Goal: Information Seeking & Learning: Learn about a topic

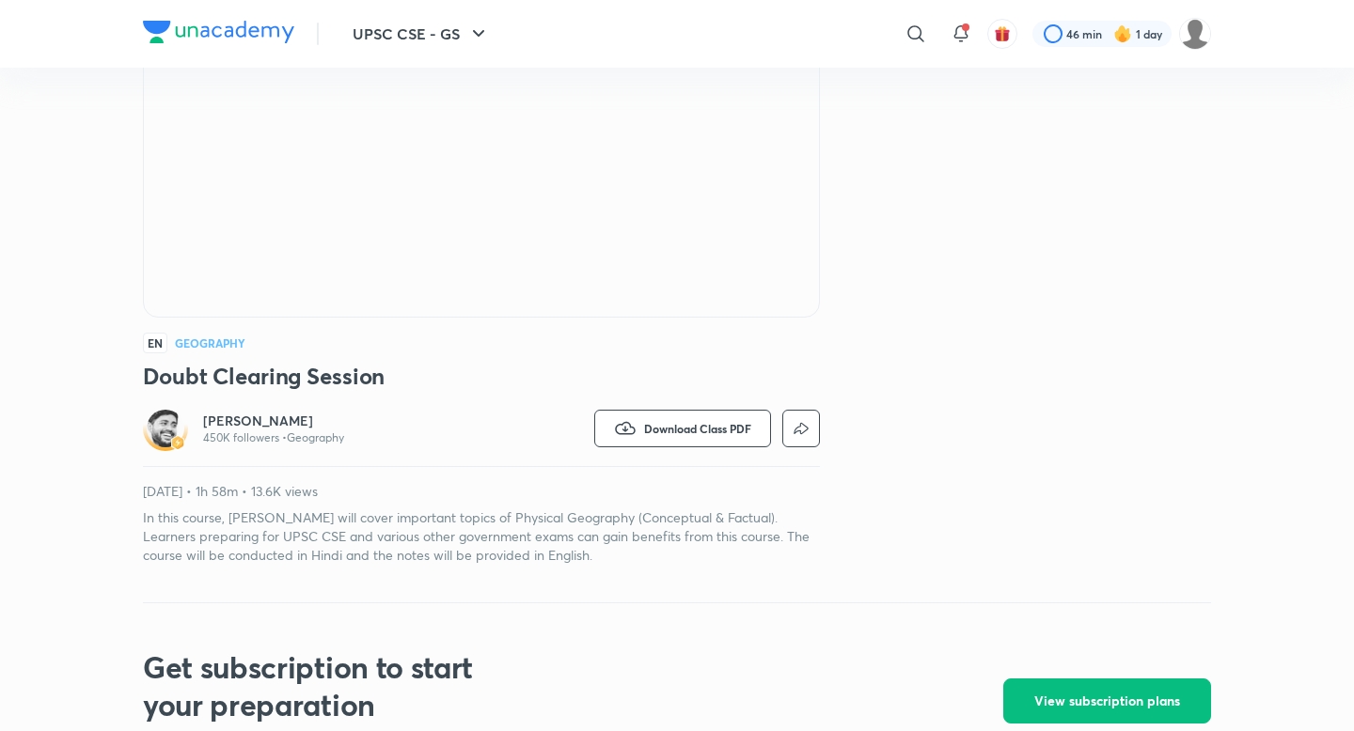
scroll to position [302, 0]
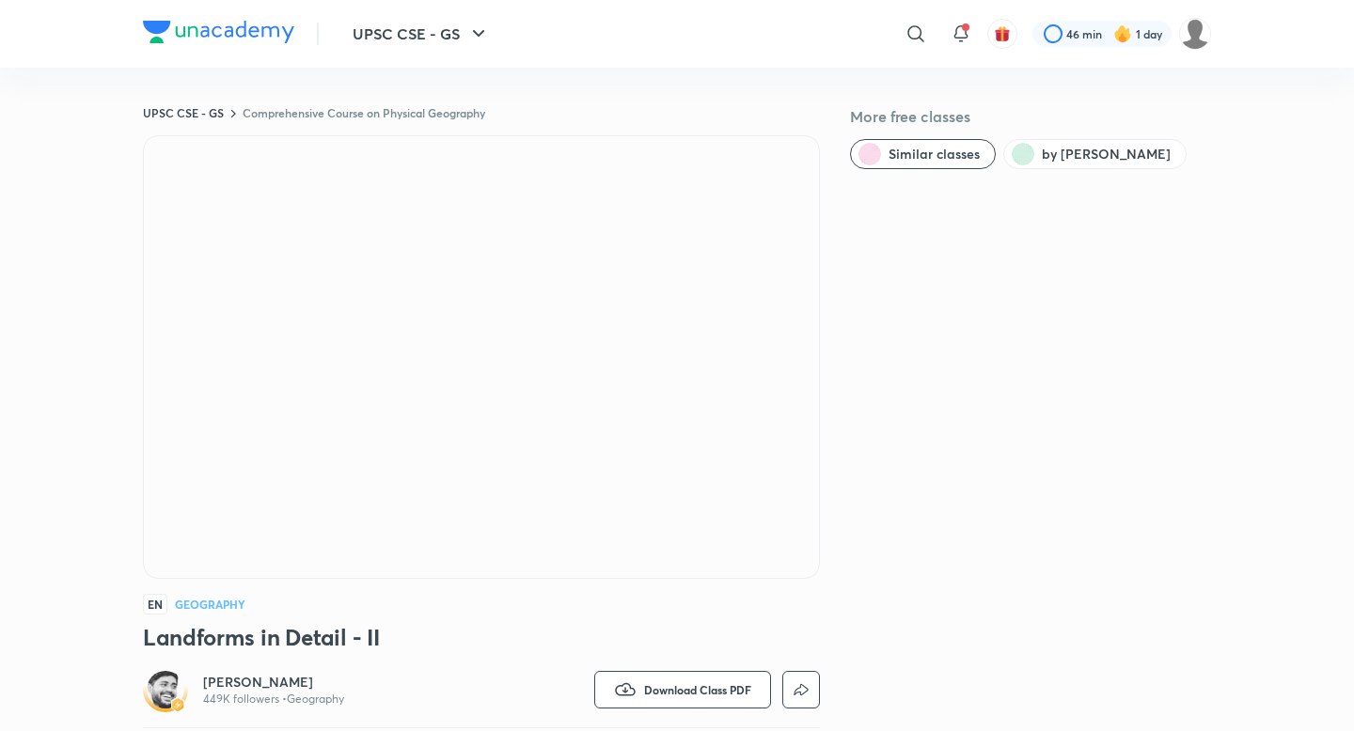
scroll to position [750, 0]
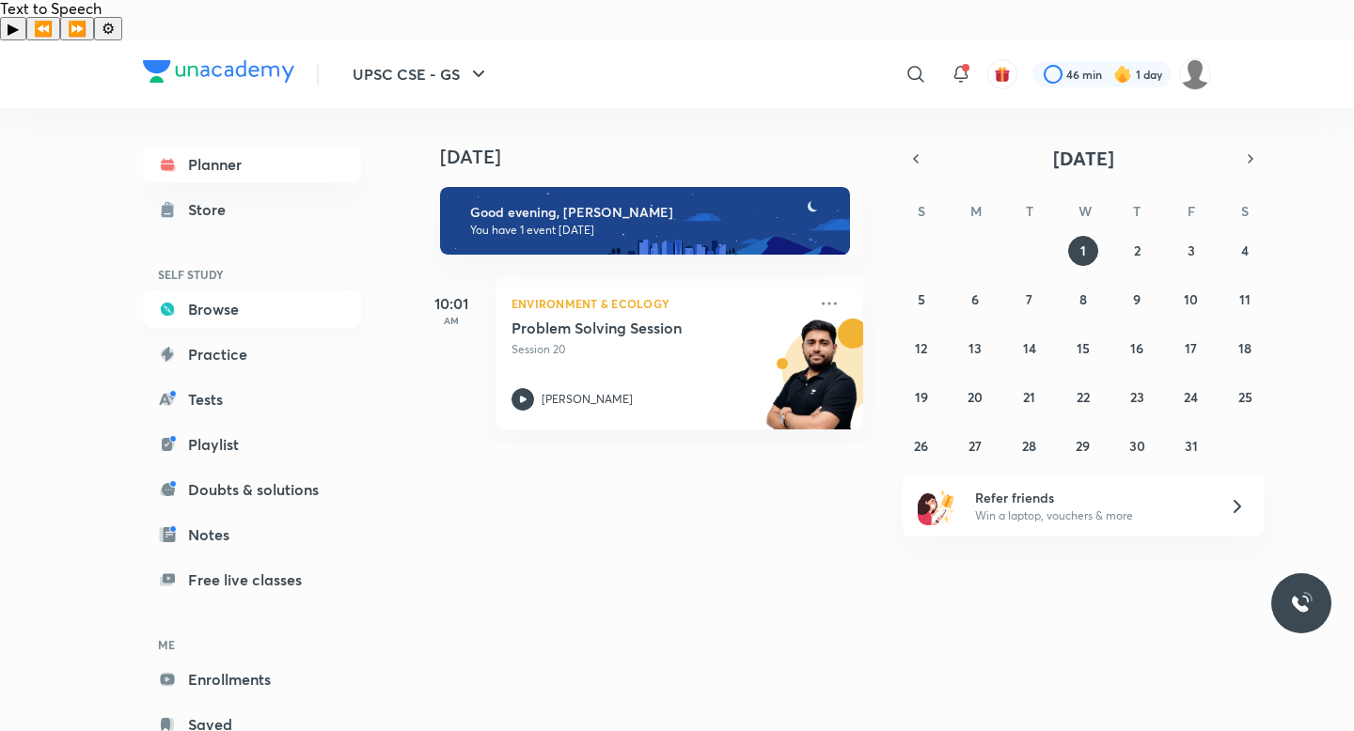
click at [281, 290] on link "Browse" at bounding box center [252, 309] width 218 height 38
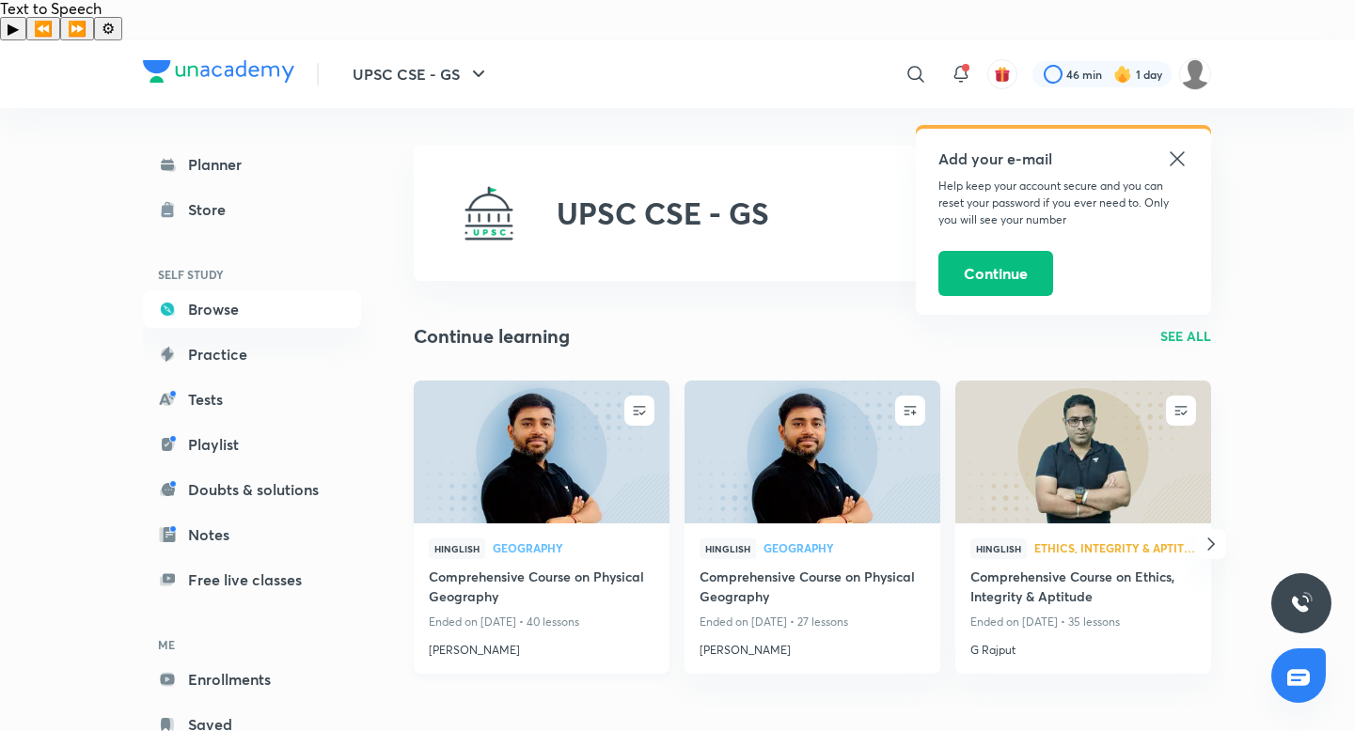
click at [540, 567] on h4 "Comprehensive Course on Physical Geography" at bounding box center [542, 588] width 226 height 43
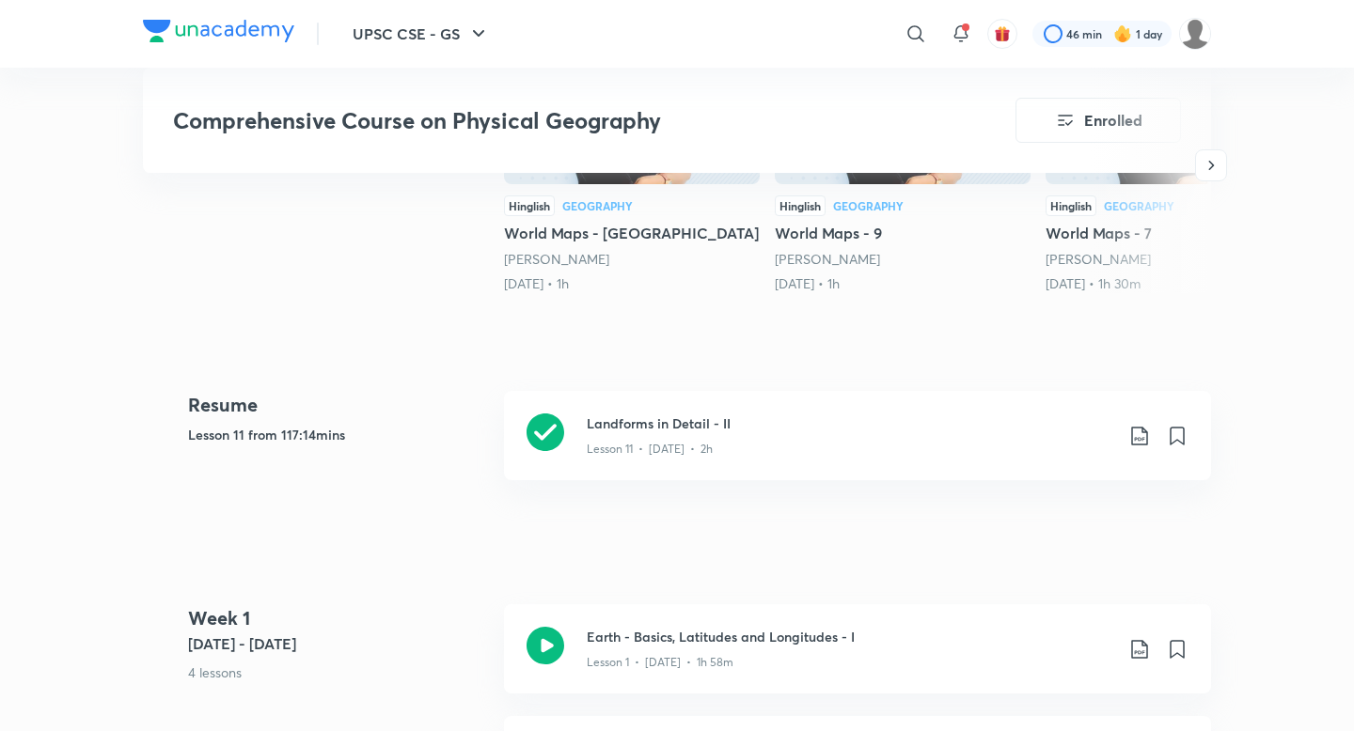
scroll to position [707, 0]
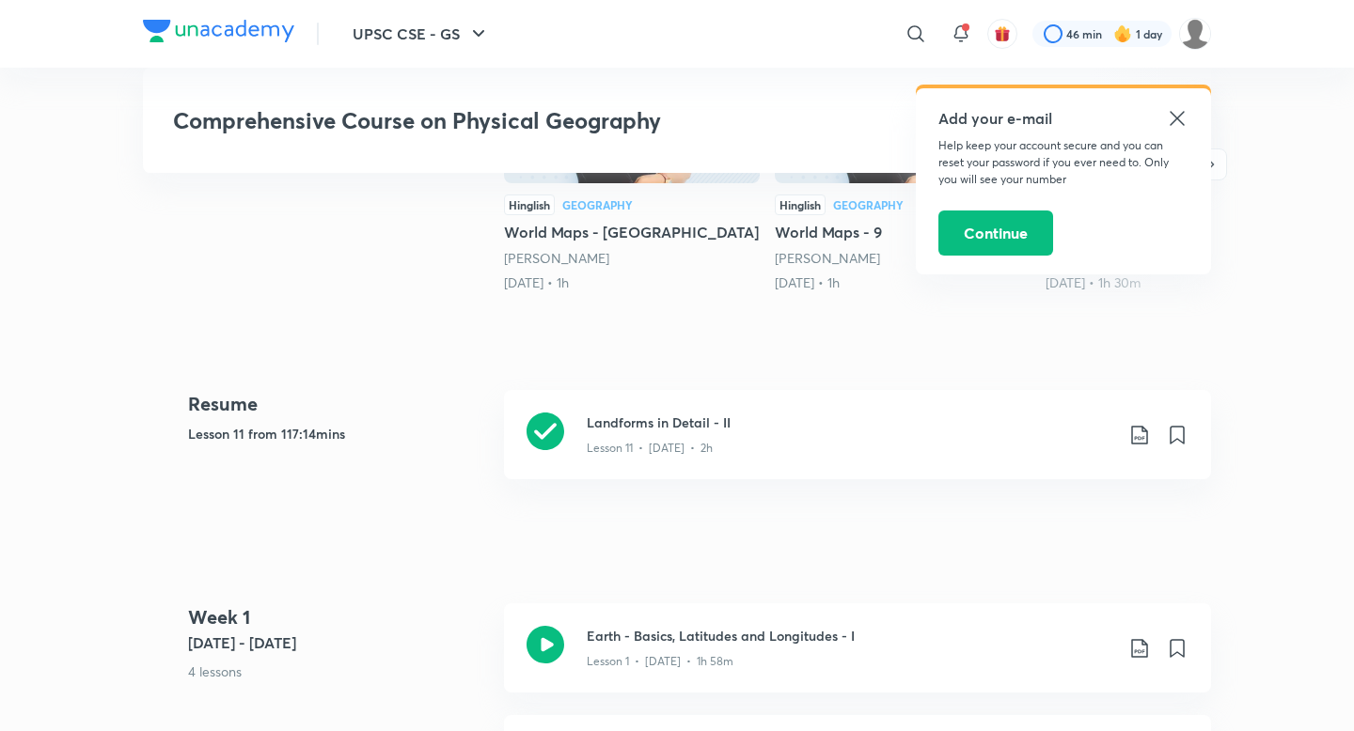
click at [1174, 137] on p "Help keep your account secure and you can reset your password if you ever need …" at bounding box center [1063, 162] width 250 height 51
click at [1174, 117] on icon at bounding box center [1177, 118] width 23 height 23
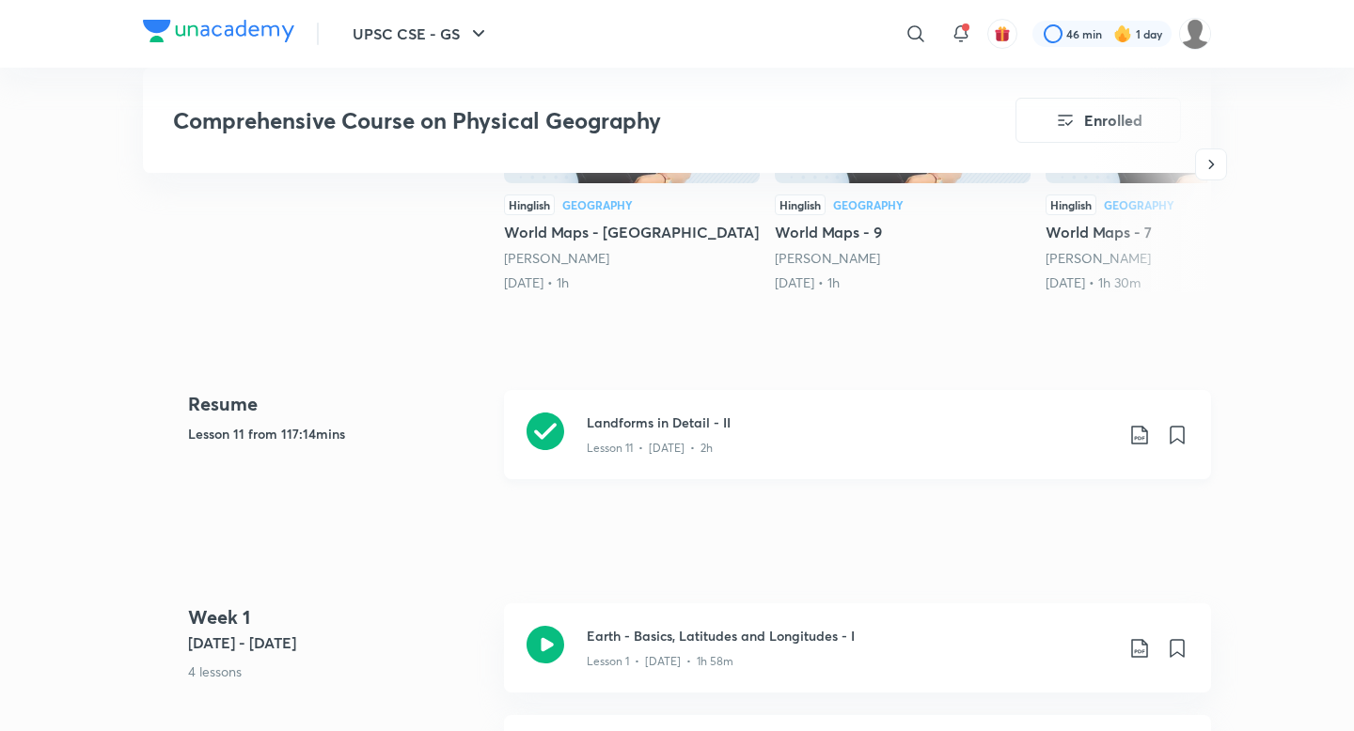
click at [1138, 424] on icon at bounding box center [1139, 435] width 23 height 23
click at [1015, 510] on p "With annotation" at bounding box center [997, 514] width 97 height 20
click at [1132, 413] on div "Landforms in Detail - II Lesson 11 • Jan 19 • 2h" at bounding box center [888, 435] width 602 height 44
click at [1133, 424] on icon at bounding box center [1139, 435] width 23 height 23
click at [1025, 556] on p "Without annotation" at bounding box center [1007, 549] width 117 height 20
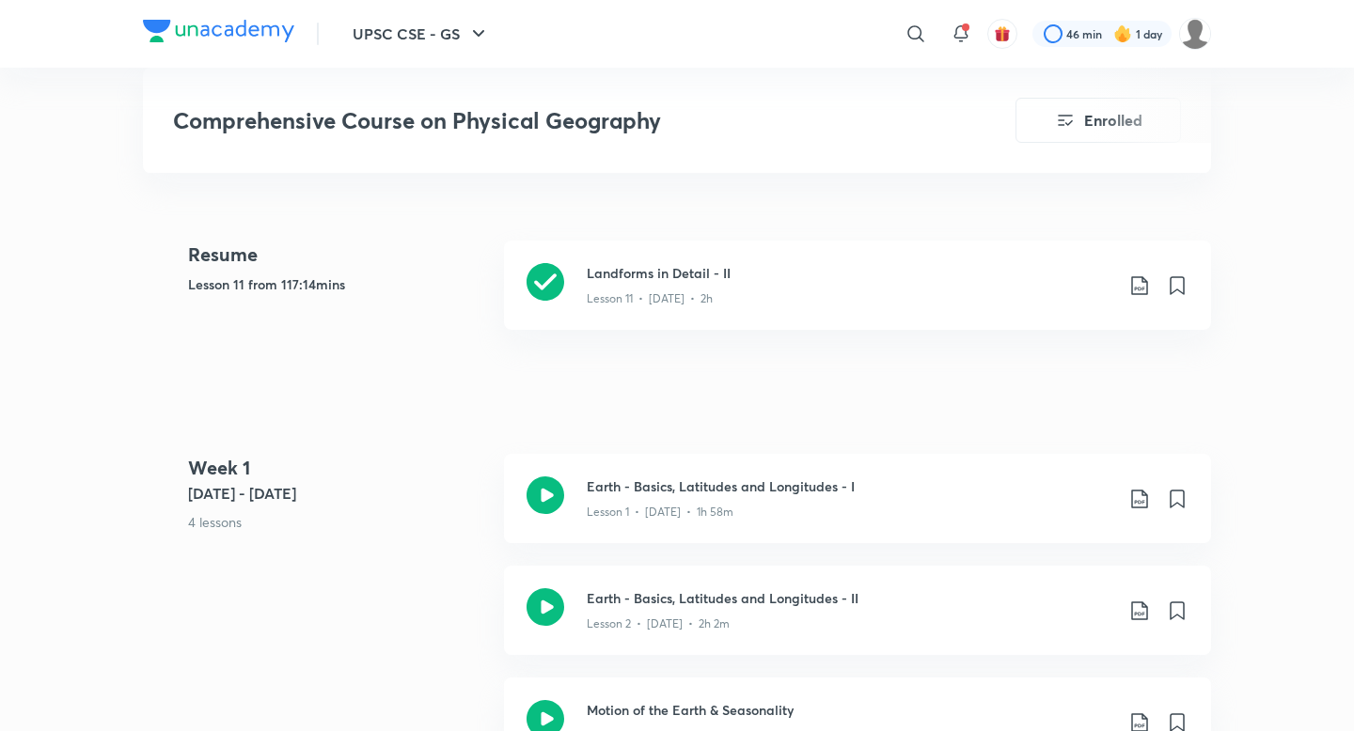
scroll to position [870, 0]
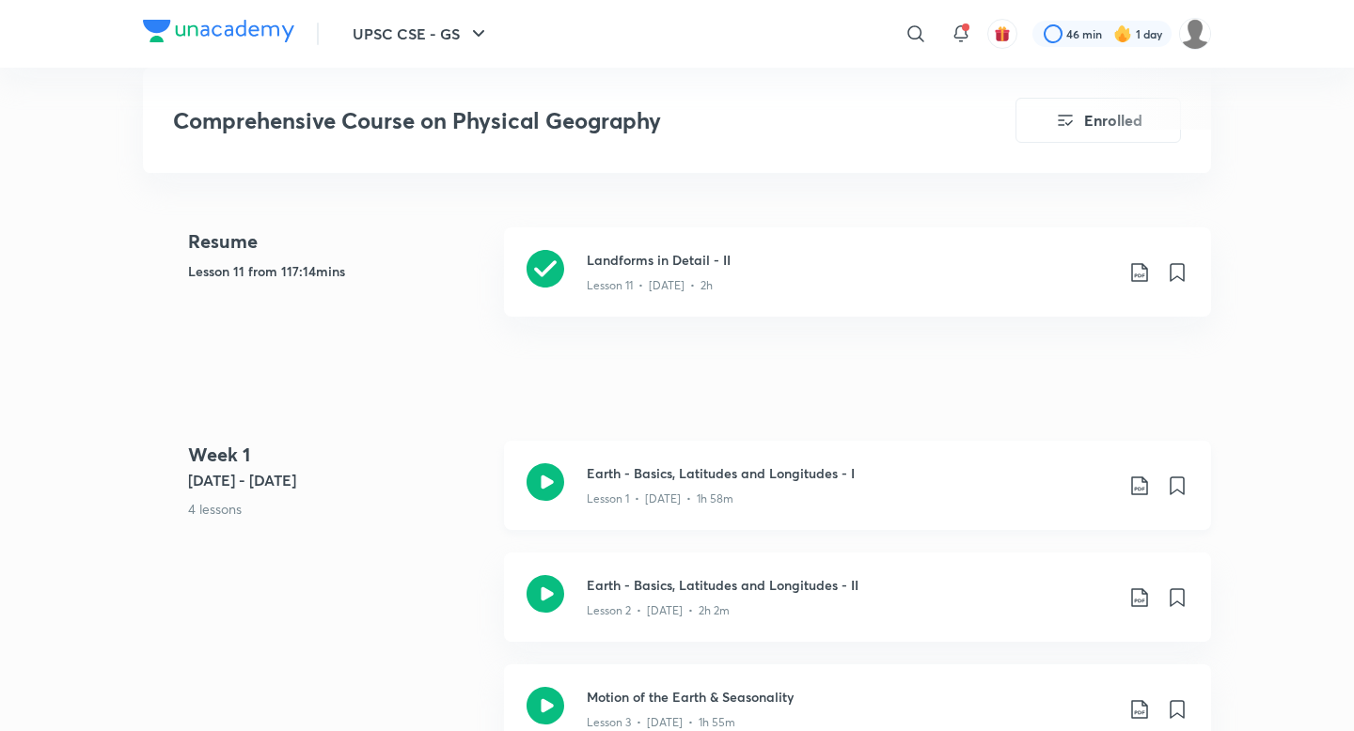
click at [1143, 475] on icon at bounding box center [1139, 486] width 23 height 23
click at [1030, 560] on p "With annotation" at bounding box center [997, 565] width 97 height 20
click at [1132, 477] on icon at bounding box center [1139, 486] width 16 height 19
click at [1055, 595] on p "Without annotation" at bounding box center [1007, 599] width 117 height 20
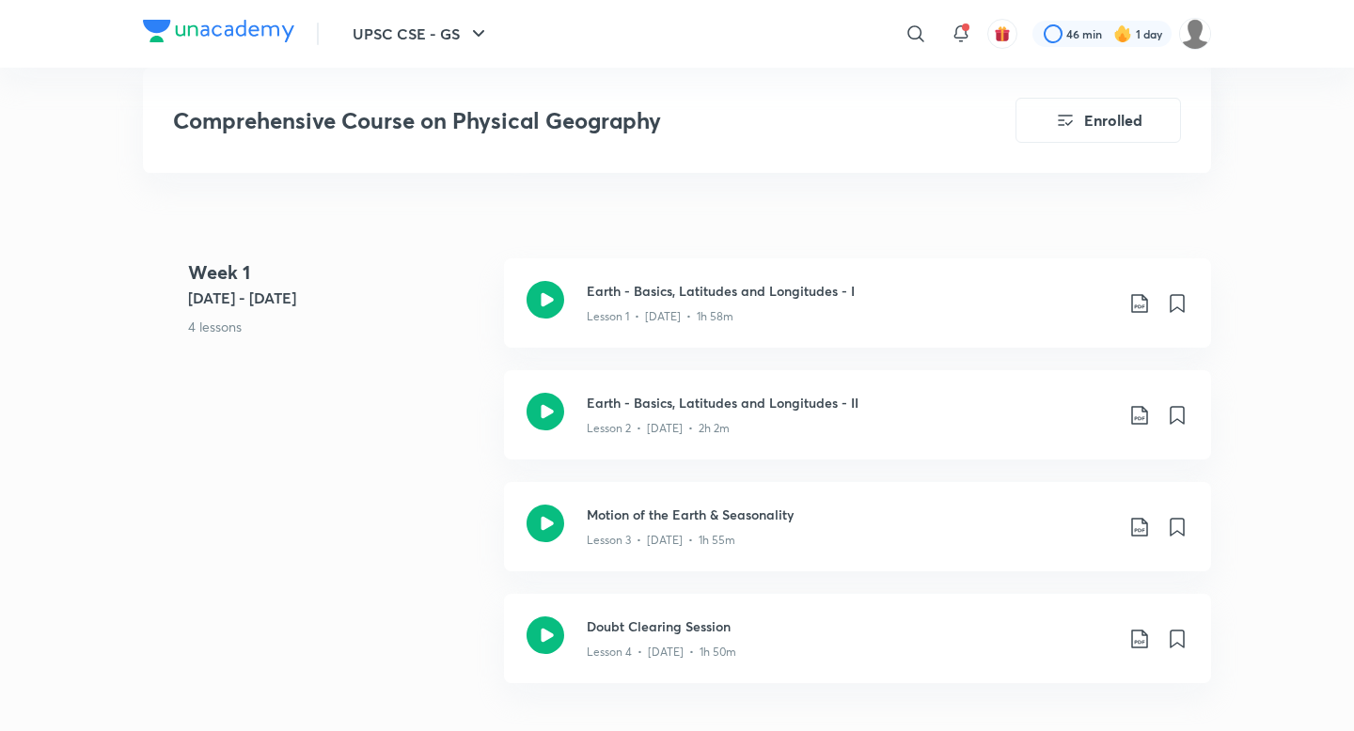
scroll to position [1058, 0]
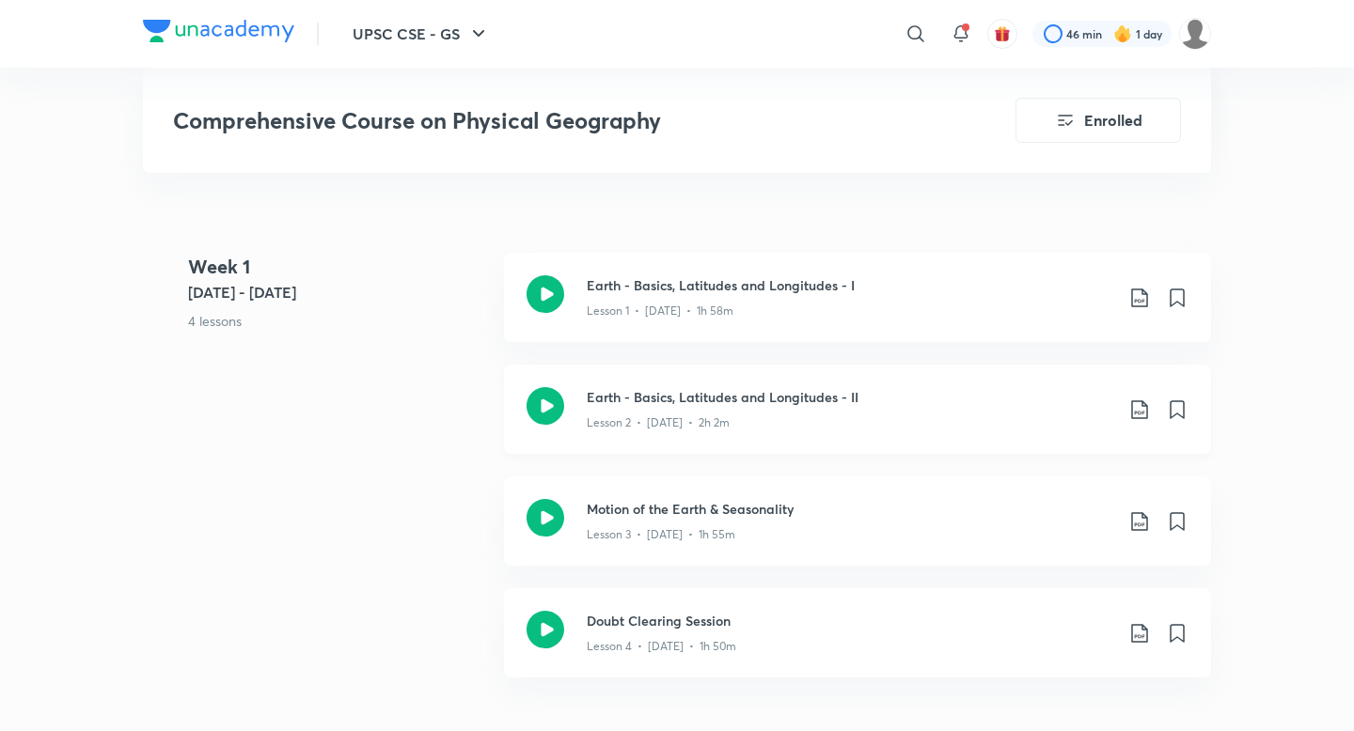
click at [1136, 399] on icon at bounding box center [1139, 410] width 23 height 23
click at [1016, 485] on p "With annotation" at bounding box center [997, 488] width 97 height 20
click at [1137, 401] on div "Earth - Basics, Latitudes and Longitudes - II Lesson 2 • Jan 10 • 2h 2m" at bounding box center [888, 409] width 602 height 44
click at [1136, 400] on div "Earth - Basics, Latitudes and Longitudes - II Lesson 2 • Jan 10 • 2h 2m" at bounding box center [888, 409] width 602 height 44
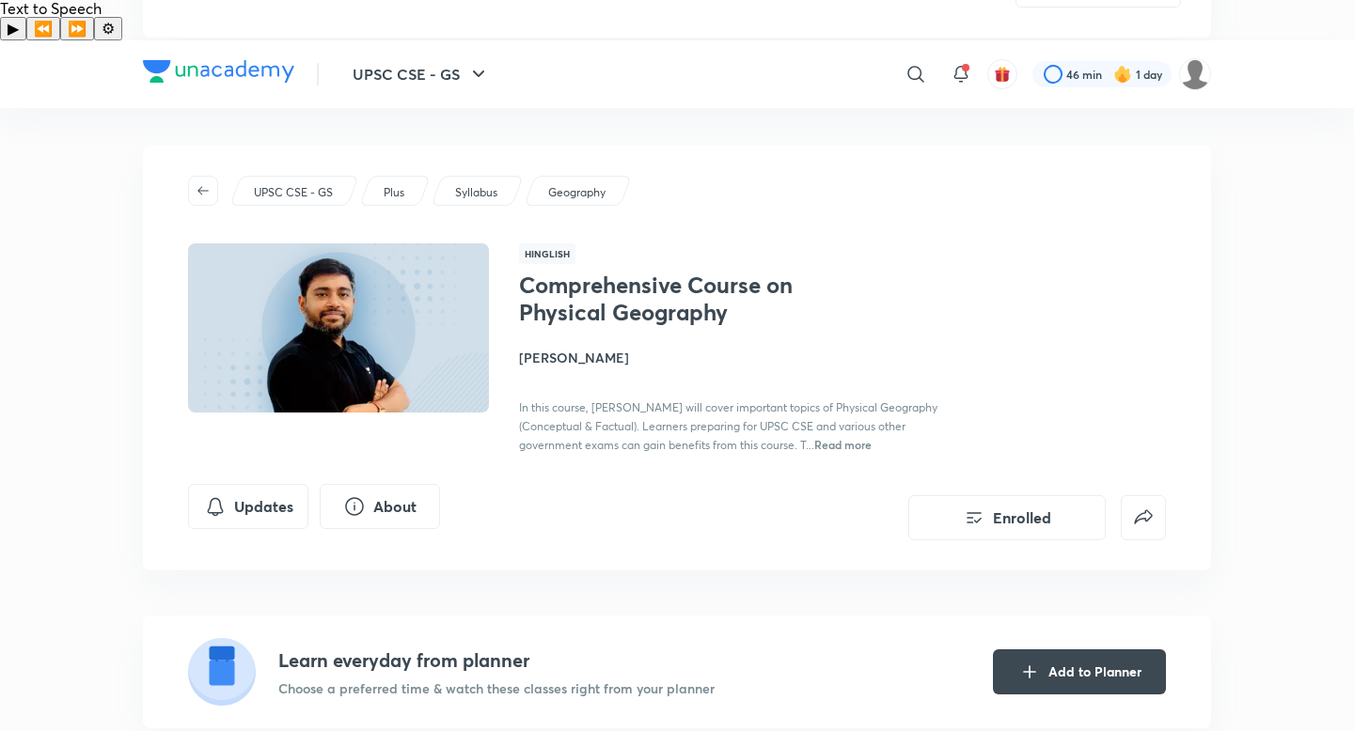
click at [1137, 387] on div "Comprehensive Course on Physical Geography Sudarshan Gurjar In this course, Sud…" at bounding box center [842, 363] width 647 height 183
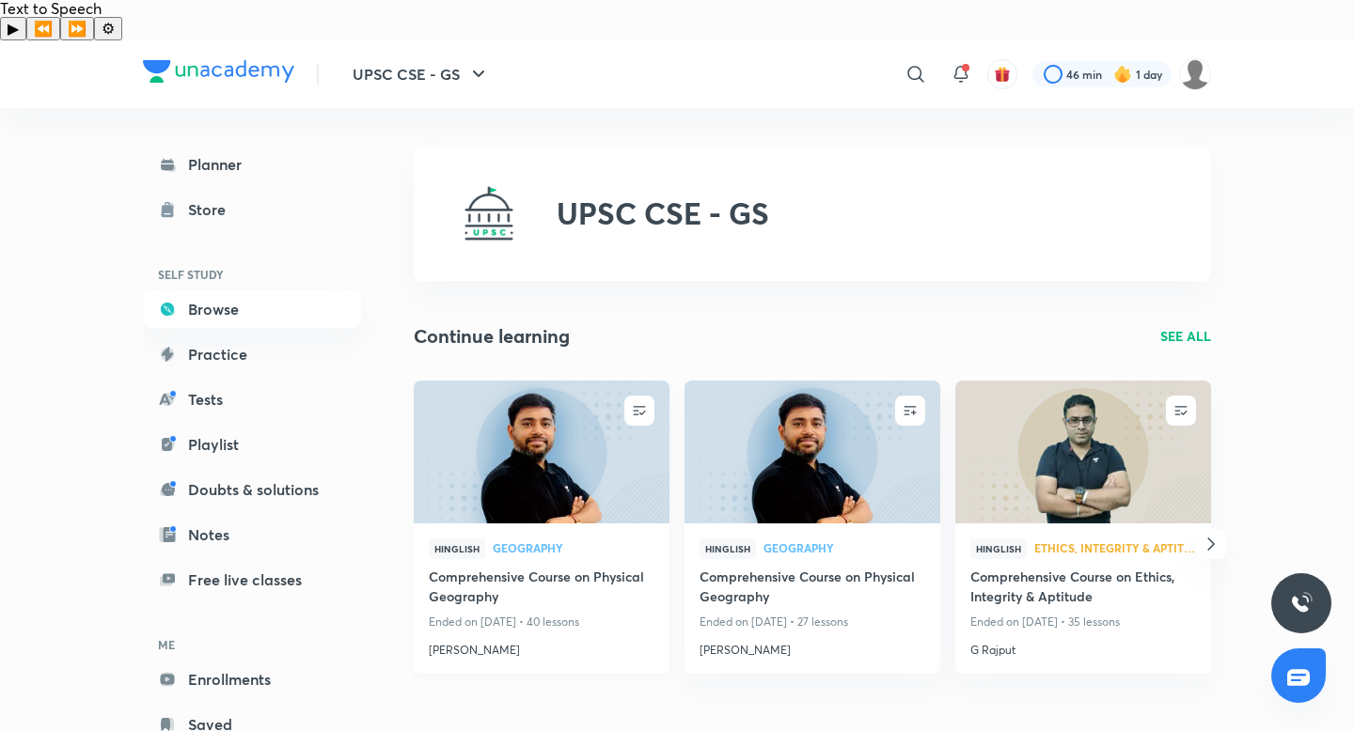
click at [505, 567] on h4 "Comprehensive Course on Physical Geography" at bounding box center [542, 588] width 226 height 43
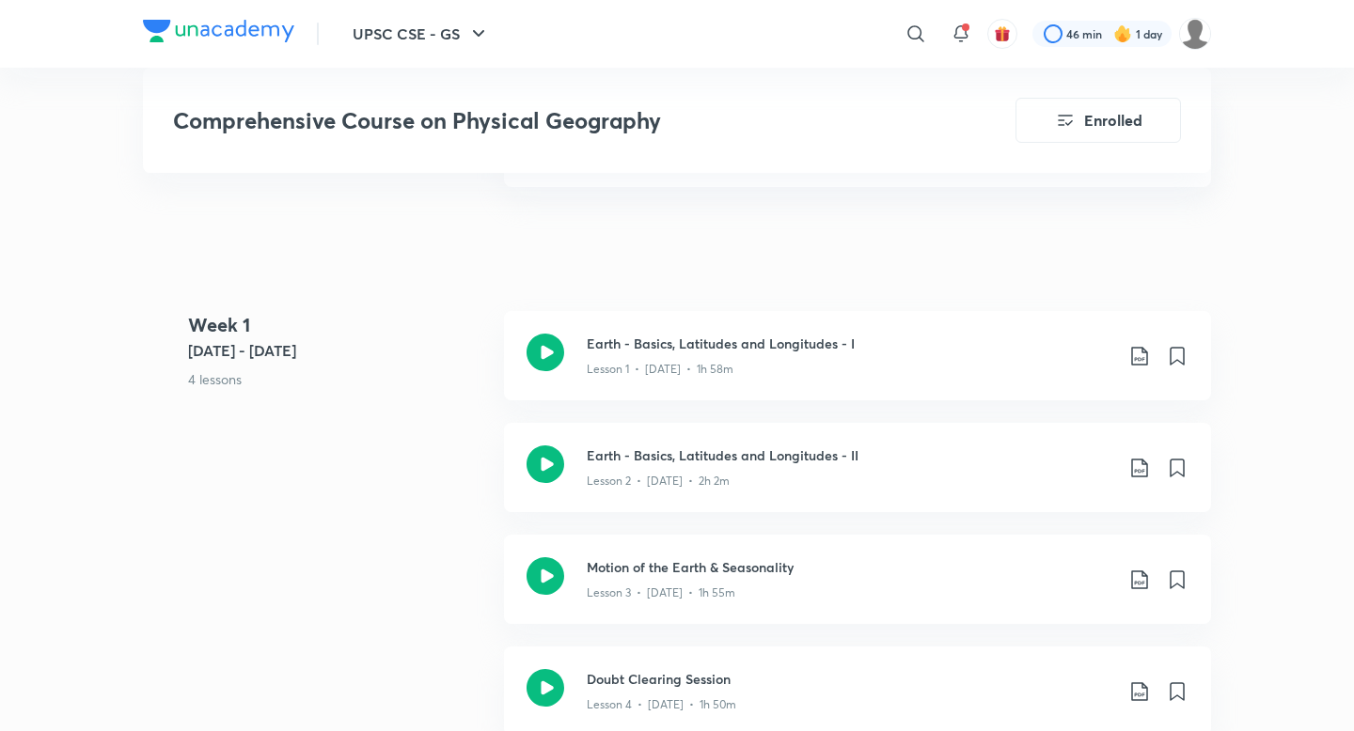
scroll to position [989, 0]
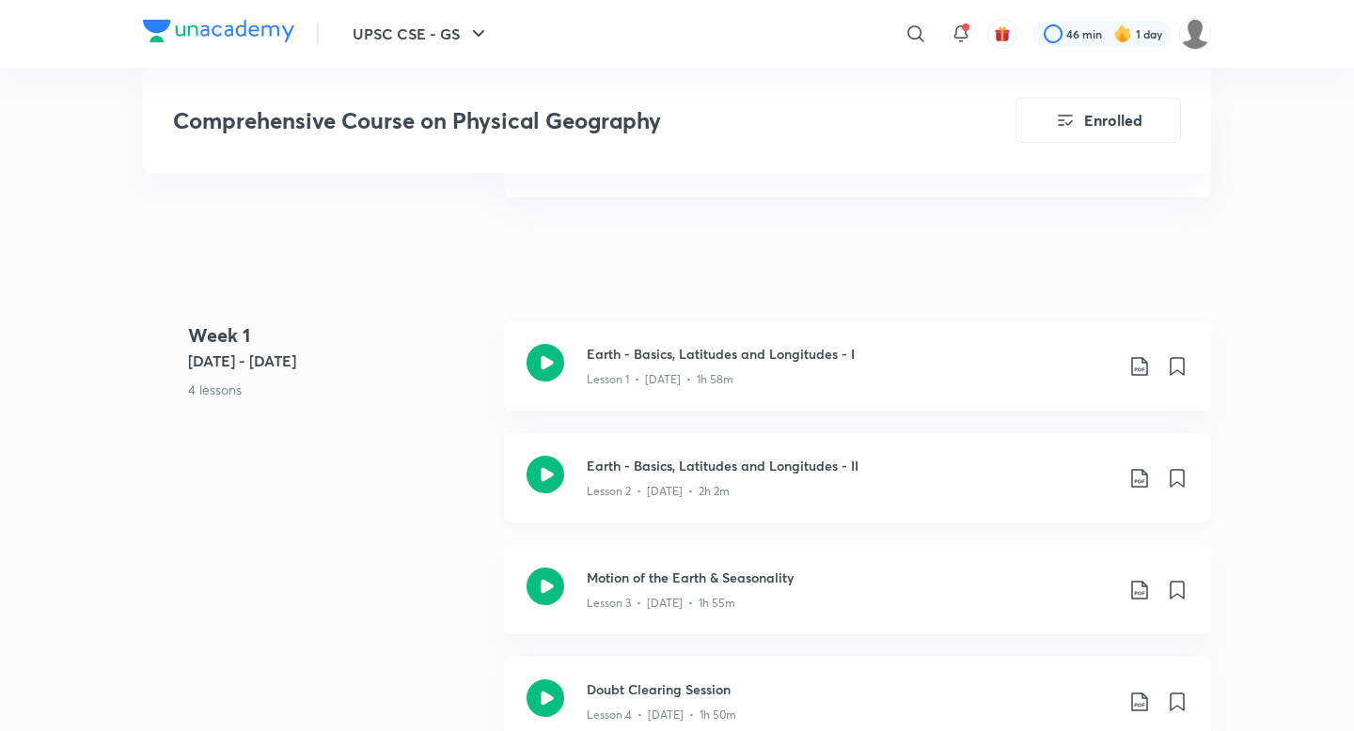
click at [1138, 467] on icon at bounding box center [1139, 478] width 23 height 23
click at [1011, 586] on p "Without annotation" at bounding box center [1007, 592] width 117 height 20
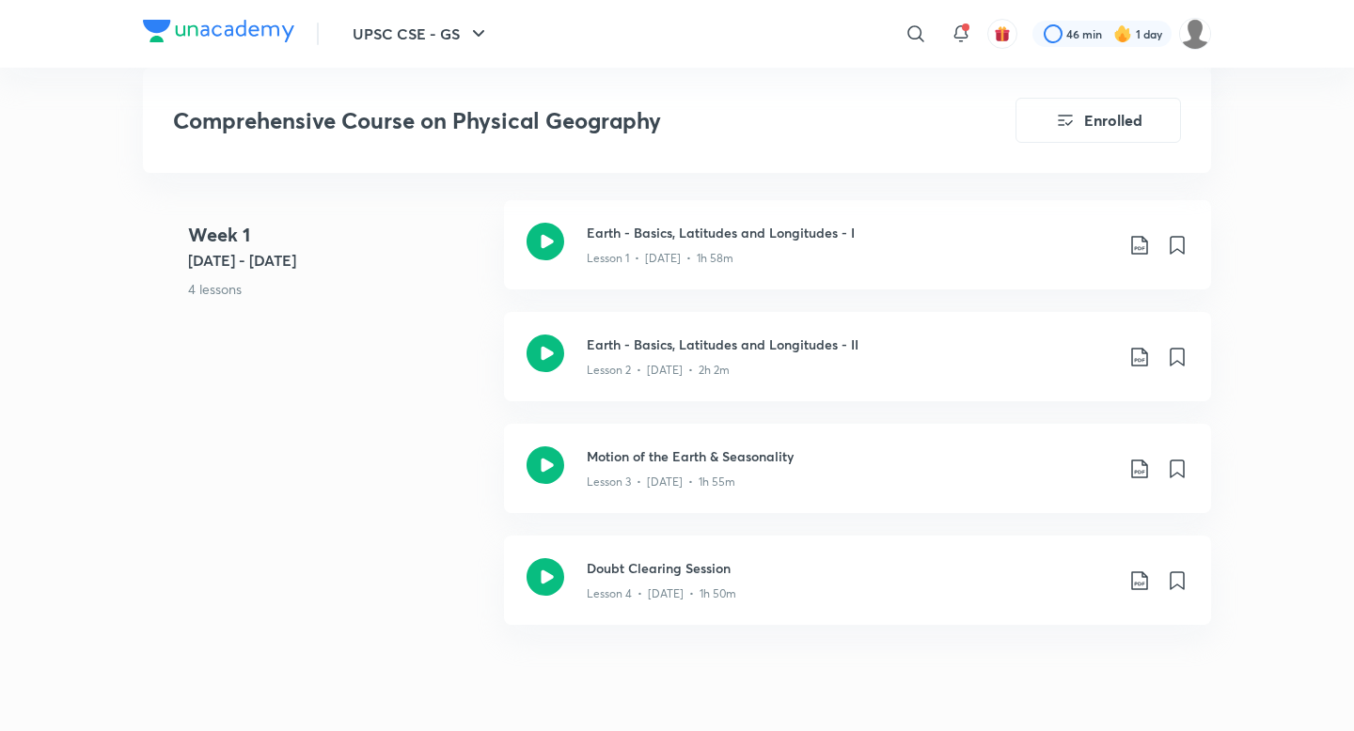
scroll to position [1138, 0]
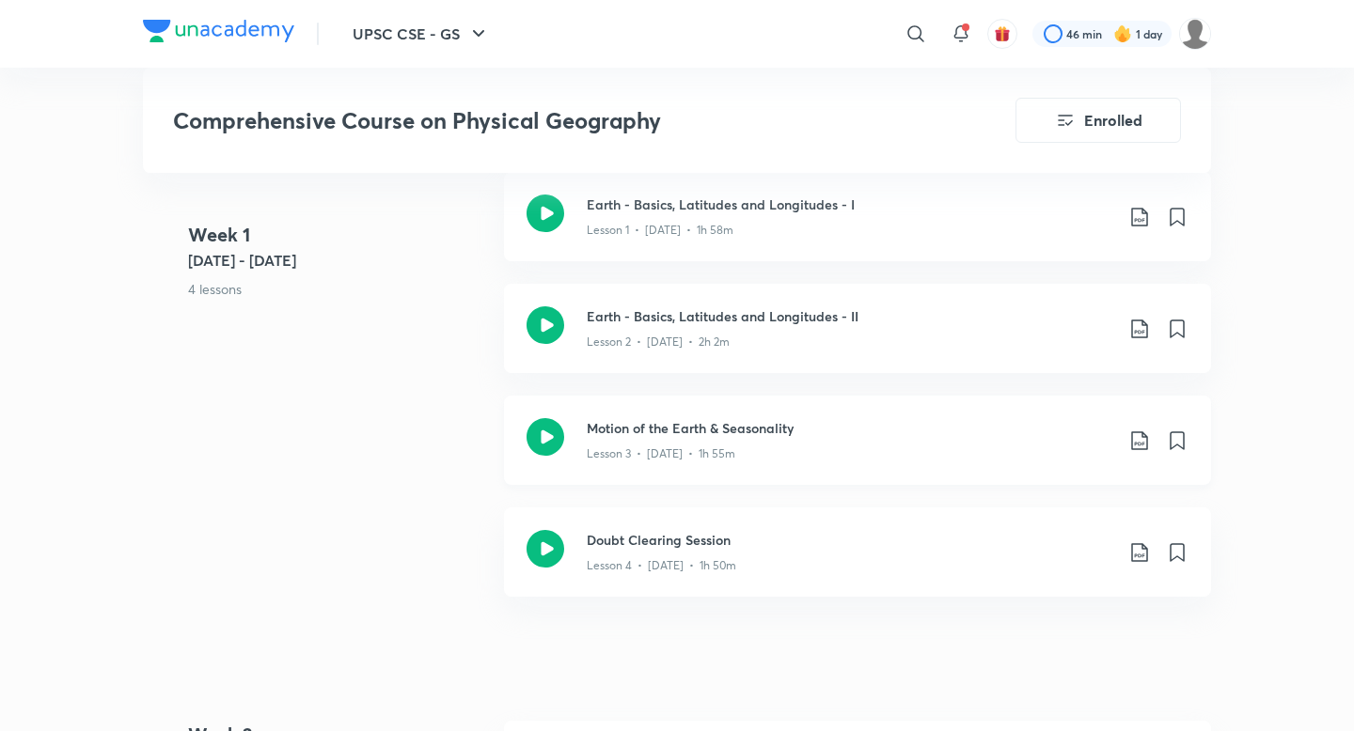
click at [1144, 430] on icon at bounding box center [1139, 441] width 23 height 23
click at [388, 492] on div at bounding box center [677, 365] width 1354 height 731
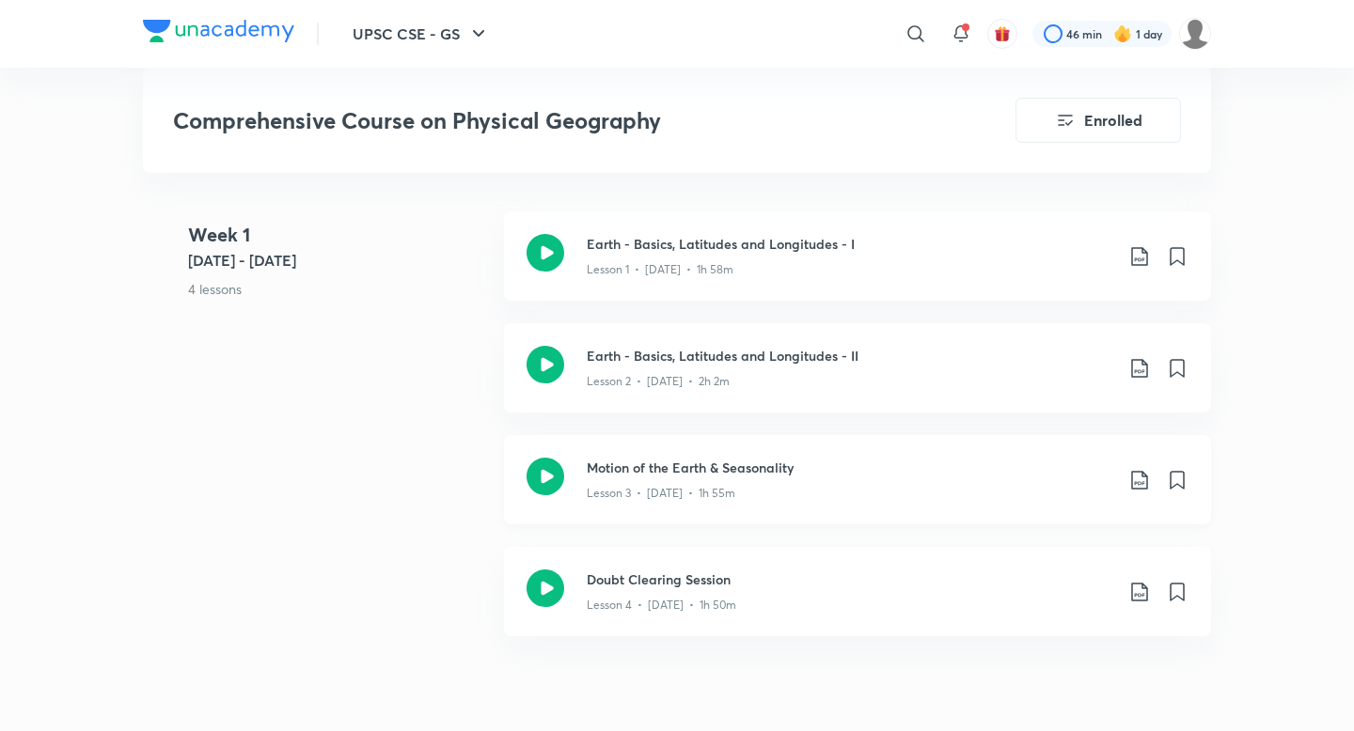
click at [1144, 471] on icon at bounding box center [1139, 480] width 16 height 19
click at [1000, 568] on p "With annotation" at bounding box center [997, 559] width 97 height 20
click at [1136, 469] on icon at bounding box center [1139, 480] width 23 height 23
click at [1040, 593] on p "Without annotation" at bounding box center [1007, 594] width 117 height 20
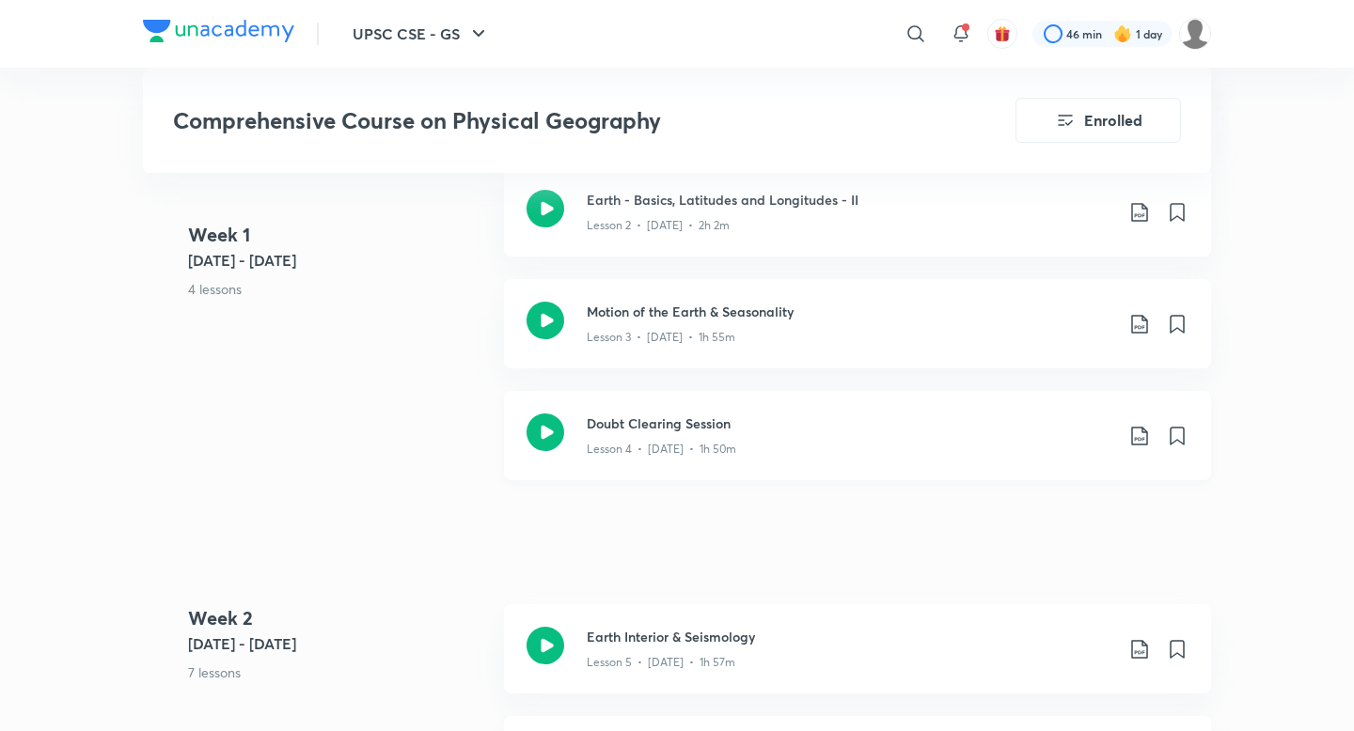
scroll to position [1257, 0]
click at [1141, 423] on icon at bounding box center [1139, 434] width 23 height 23
click at [1028, 512] on p "With annotation" at bounding box center [997, 513] width 97 height 20
click at [1144, 425] on icon at bounding box center [1139, 434] width 16 height 19
click at [1055, 543] on p "Without annotation" at bounding box center [1007, 548] width 117 height 20
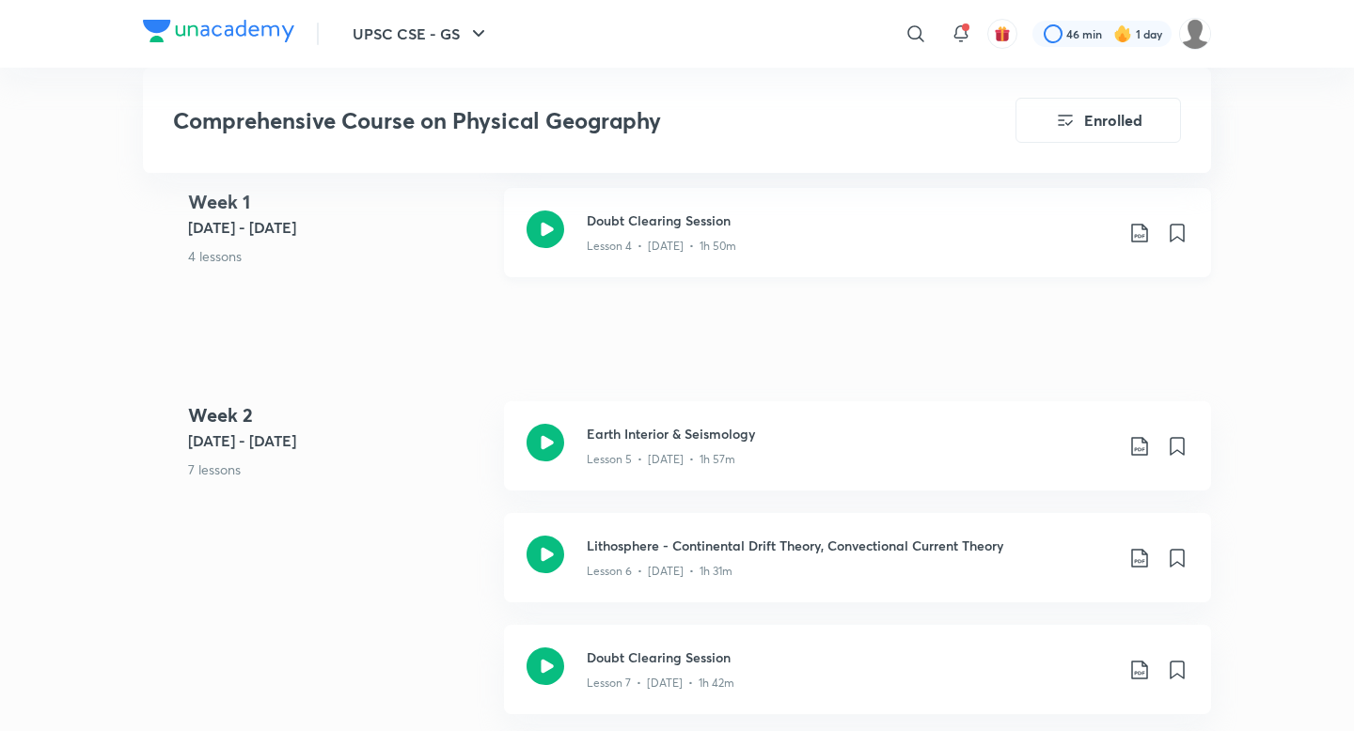
scroll to position [1476, 0]
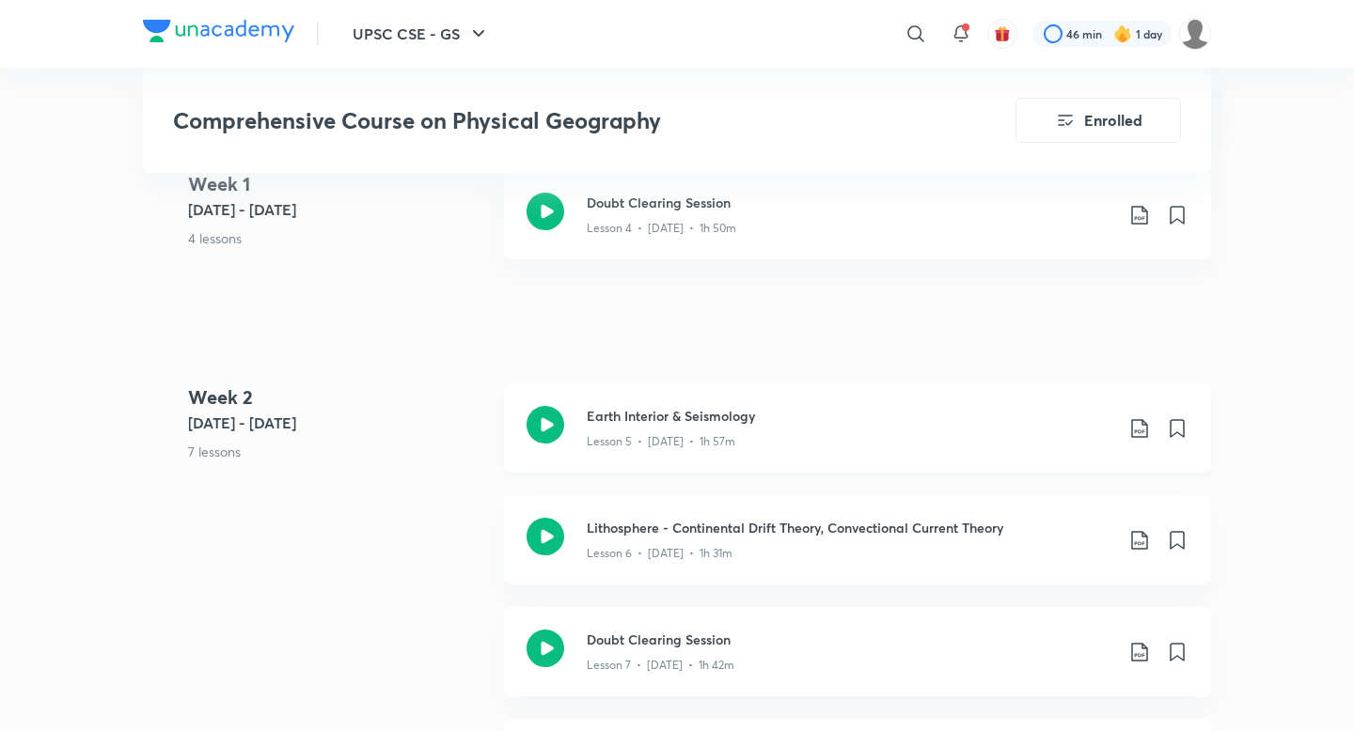
click at [1136, 417] on icon at bounding box center [1139, 428] width 23 height 23
click at [1011, 506] on p "With annotation" at bounding box center [997, 507] width 97 height 20
click at [1138, 531] on icon at bounding box center [1139, 540] width 16 height 19
click at [1023, 650] on p "Without annotation" at bounding box center [1007, 654] width 117 height 20
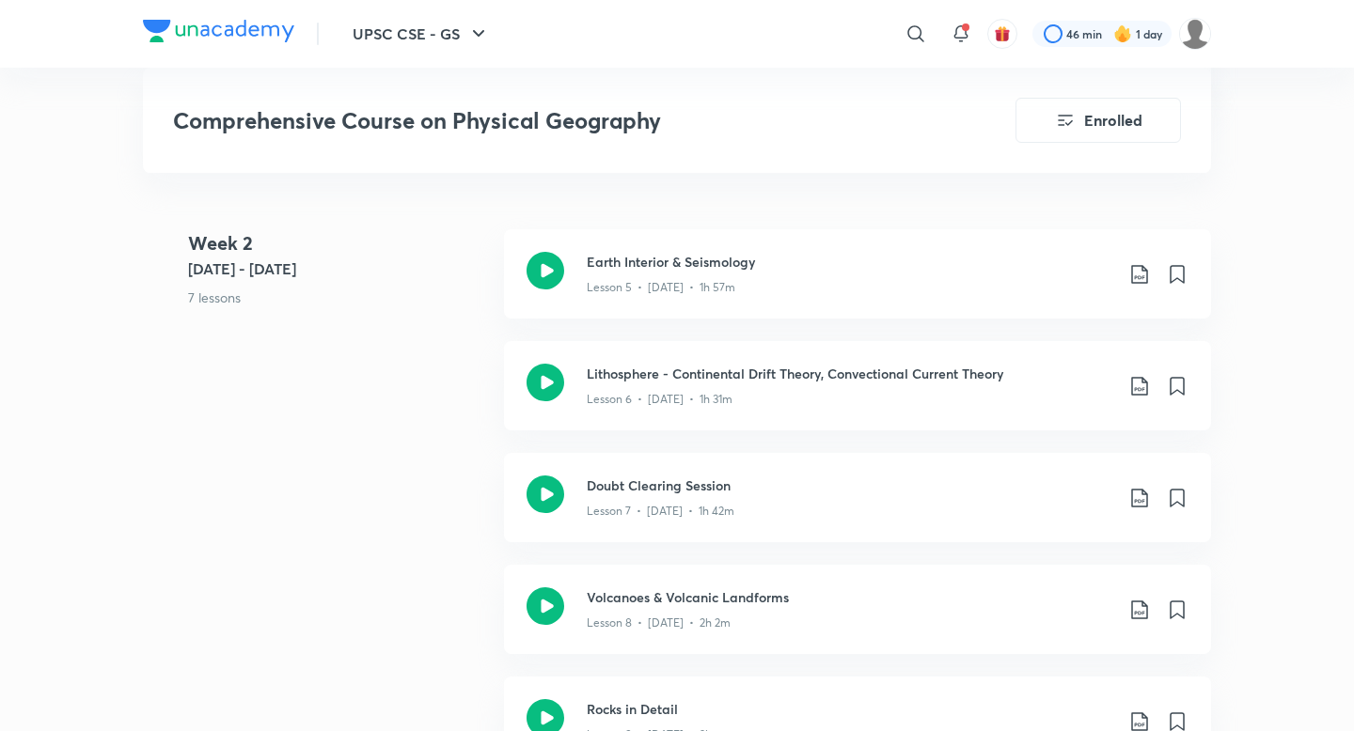
scroll to position [1632, 0]
click at [1147, 375] on icon at bounding box center [1139, 384] width 16 height 19
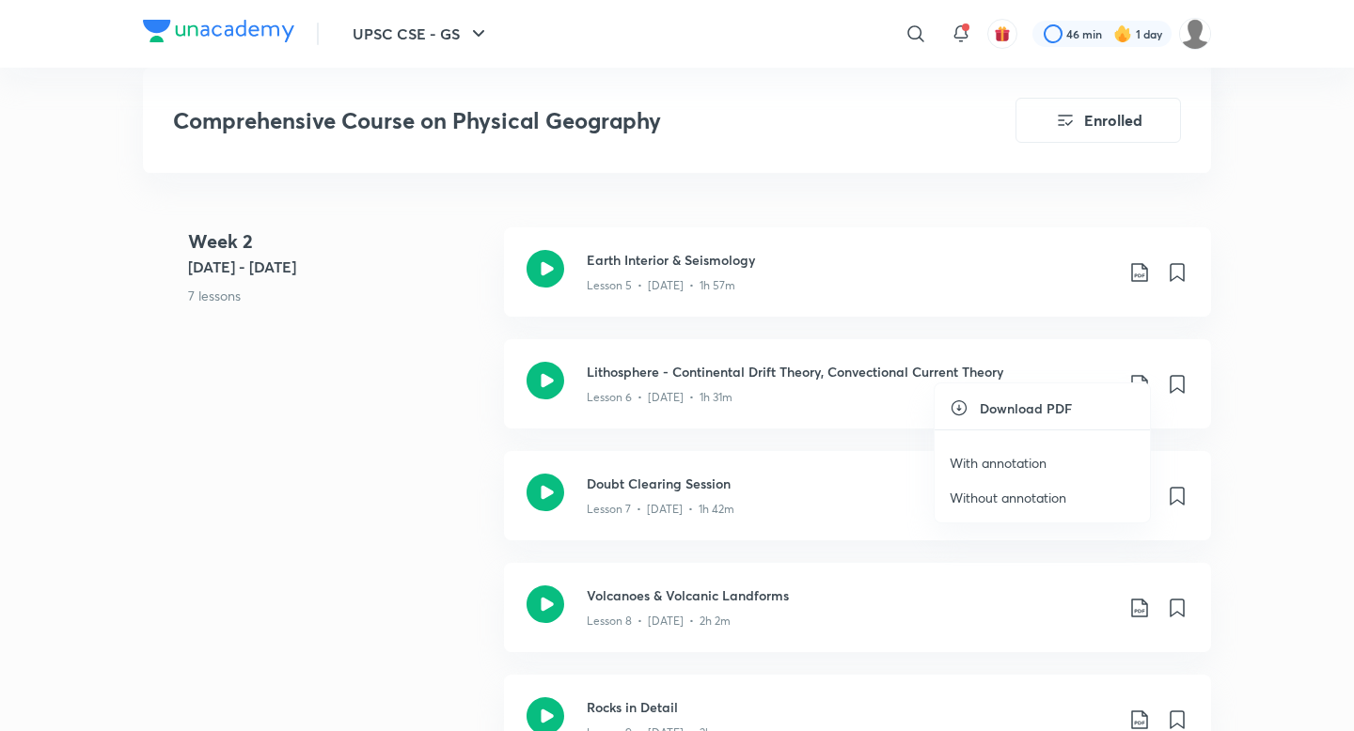
click at [1008, 462] on p "With annotation" at bounding box center [997, 463] width 97 height 20
click at [1145, 373] on icon at bounding box center [1139, 384] width 23 height 23
click at [1013, 501] on p "Without annotation" at bounding box center [1007, 498] width 117 height 20
click at [1136, 485] on icon at bounding box center [1139, 496] width 23 height 23
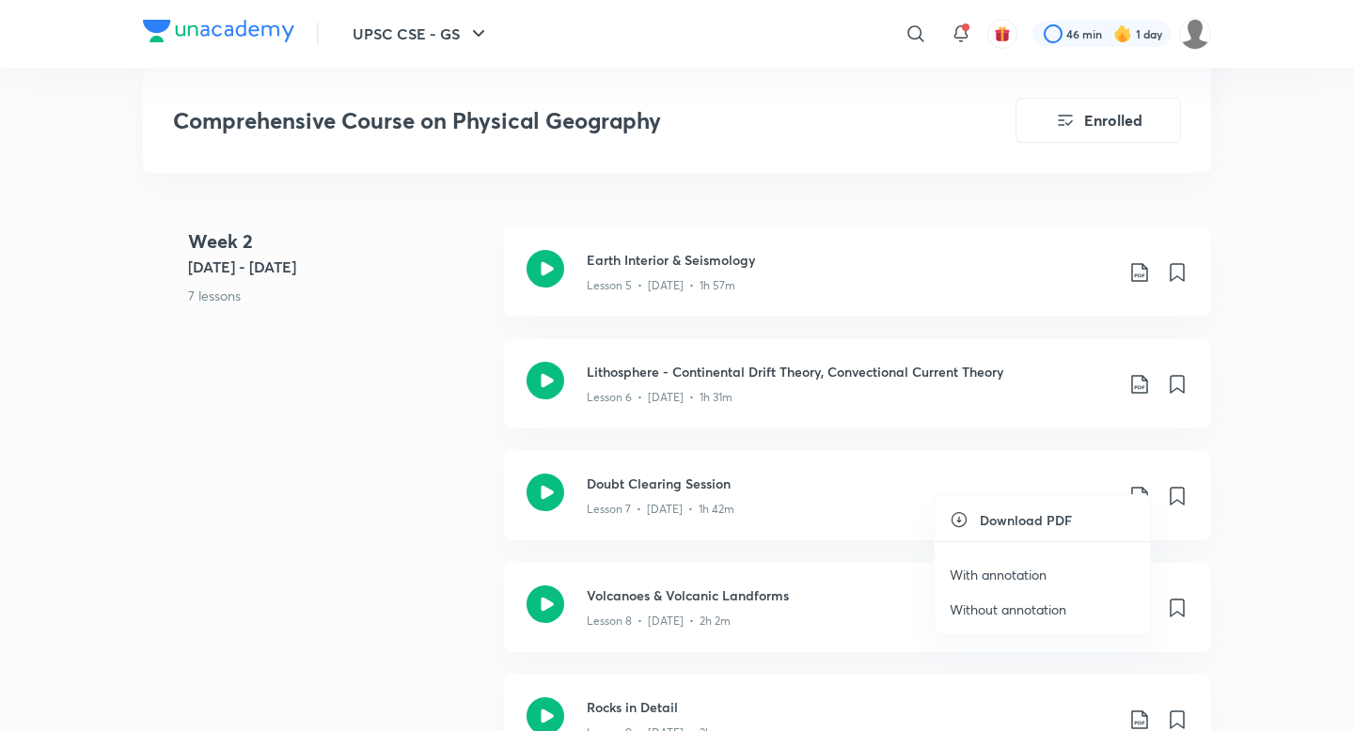
click at [1000, 574] on p "With annotation" at bounding box center [997, 575] width 97 height 20
click at [1136, 487] on icon at bounding box center [1139, 496] width 16 height 19
click at [1029, 611] on p "Without annotation" at bounding box center [1007, 610] width 117 height 20
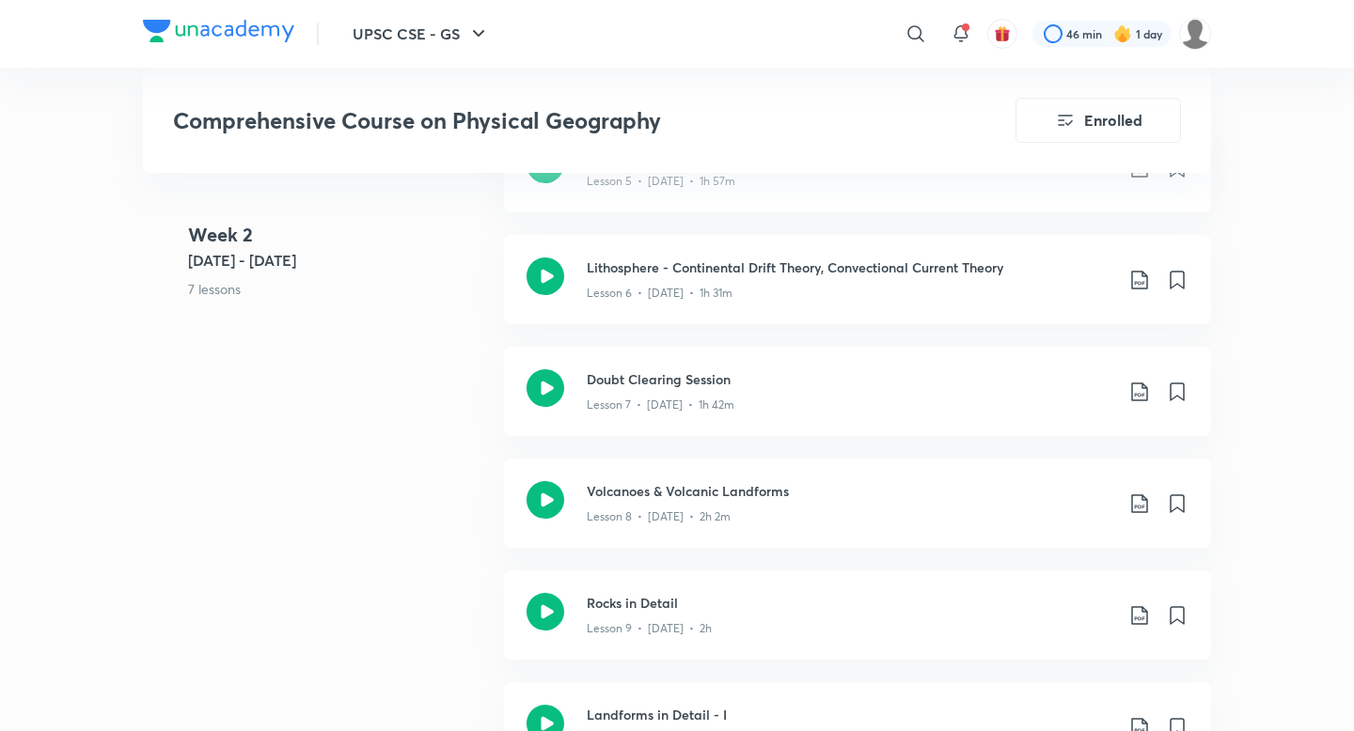
scroll to position [1759, 0]
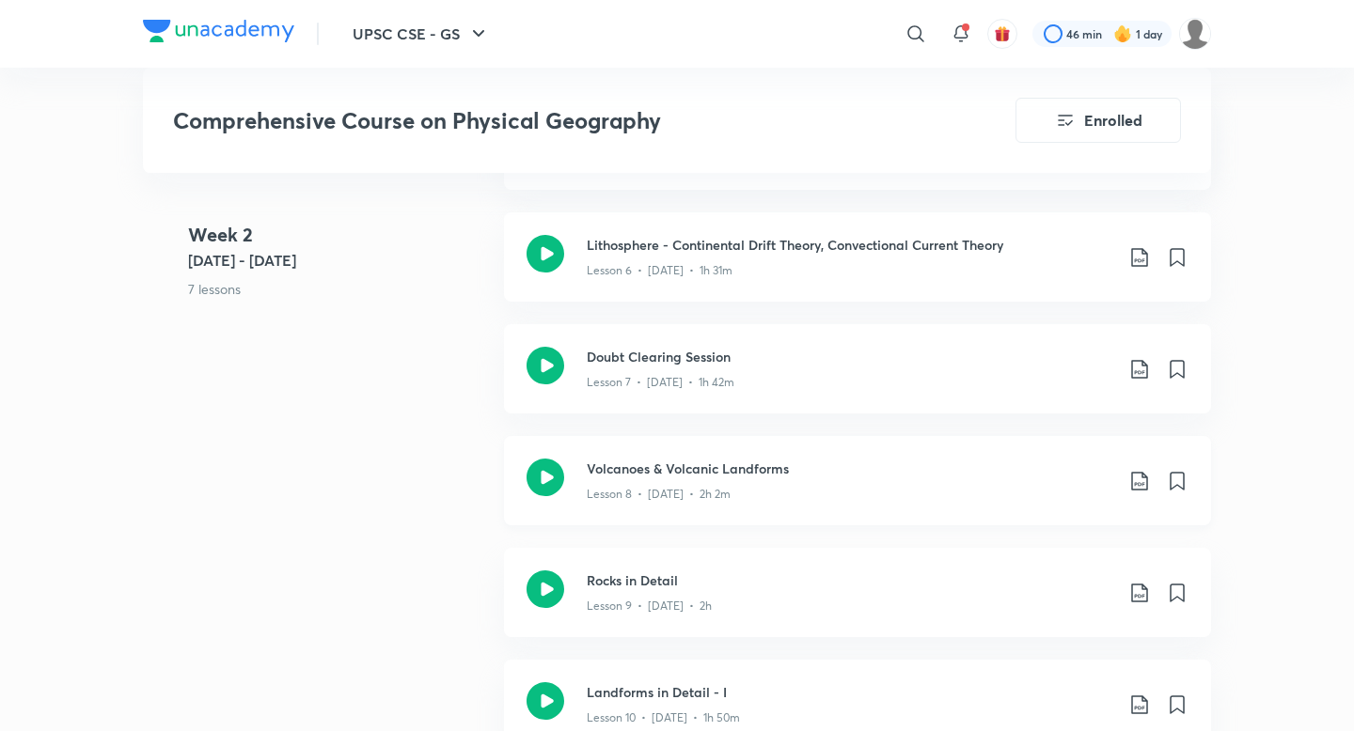
click at [1137, 470] on icon at bounding box center [1139, 481] width 23 height 23
click at [1032, 560] on p "With annotation" at bounding box center [997, 560] width 97 height 20
click at [1136, 470] on icon at bounding box center [1139, 481] width 23 height 23
click at [1050, 593] on p "Without annotation" at bounding box center [1007, 595] width 117 height 20
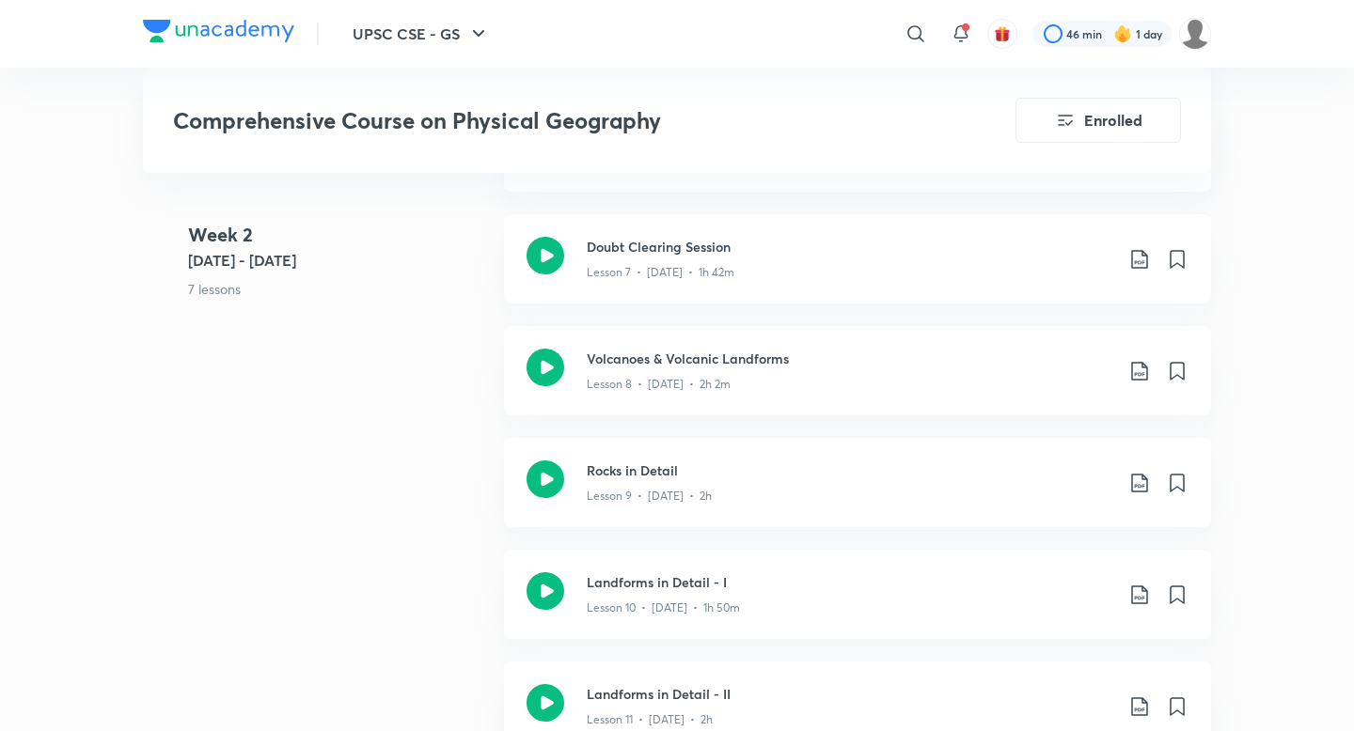
scroll to position [1871, 0]
click at [1143, 470] on icon at bounding box center [1139, 481] width 23 height 23
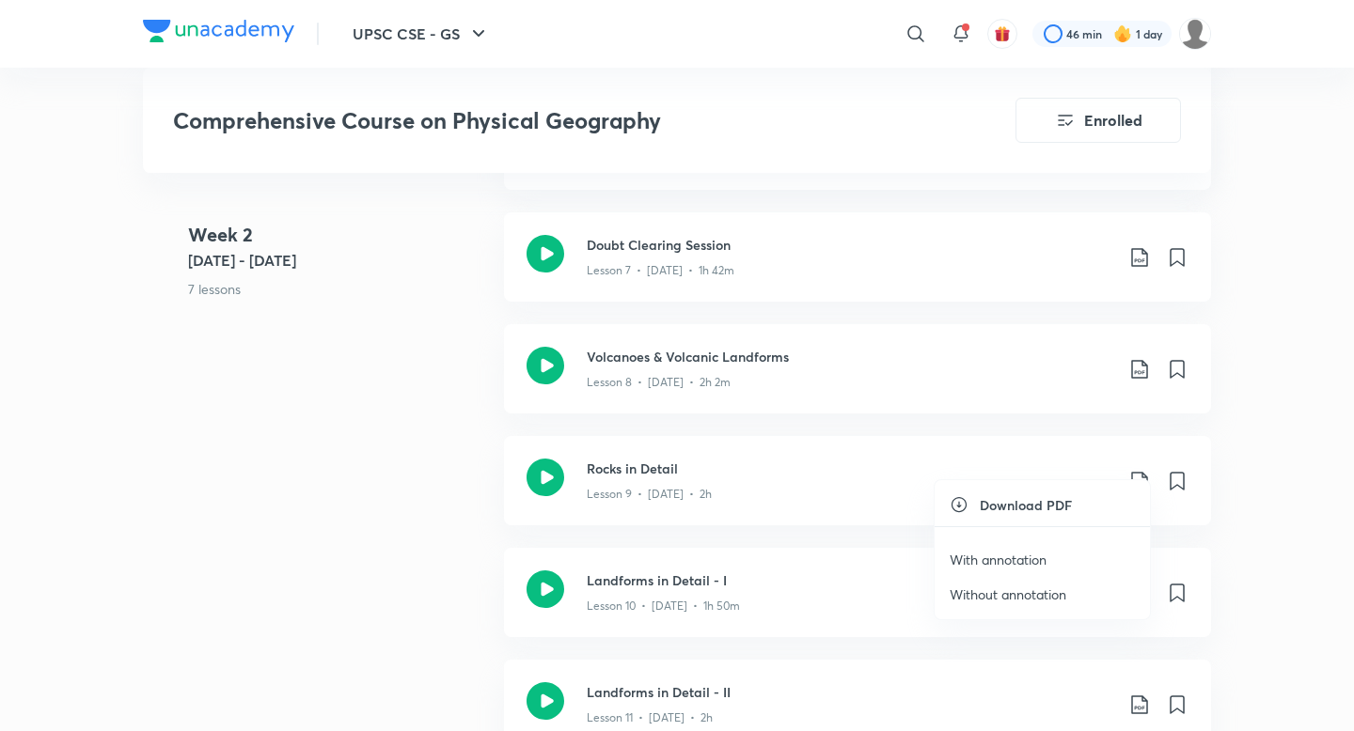
click at [1046, 556] on p "With annotation" at bounding box center [997, 560] width 97 height 20
click at [1134, 470] on icon at bounding box center [1139, 481] width 23 height 23
click at [1041, 590] on p "Without annotation" at bounding box center [1007, 595] width 117 height 20
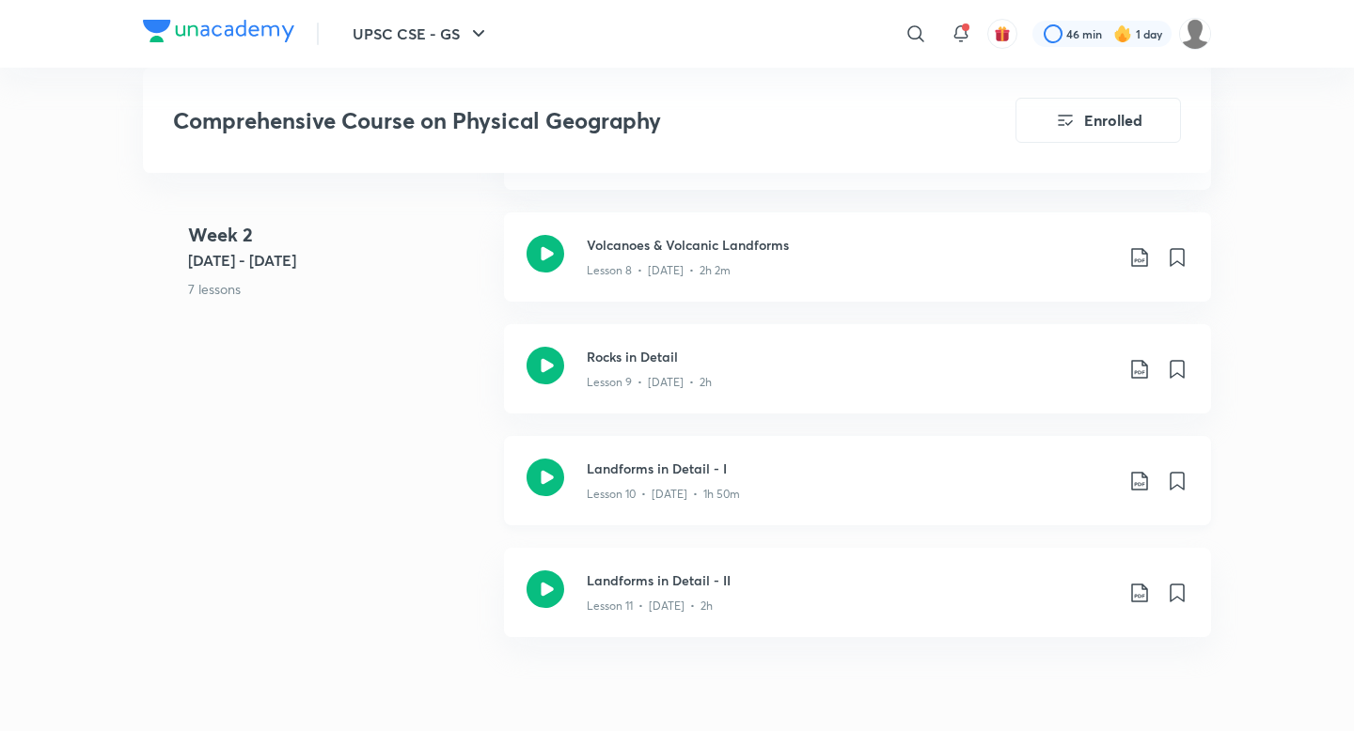
scroll to position [1983, 0]
click at [1135, 471] on icon at bounding box center [1139, 480] width 16 height 19
click at [1033, 564] on p "With annotation" at bounding box center [997, 559] width 97 height 20
click at [1136, 469] on icon at bounding box center [1139, 480] width 23 height 23
click at [1016, 595] on p "Without annotation" at bounding box center [1007, 594] width 117 height 20
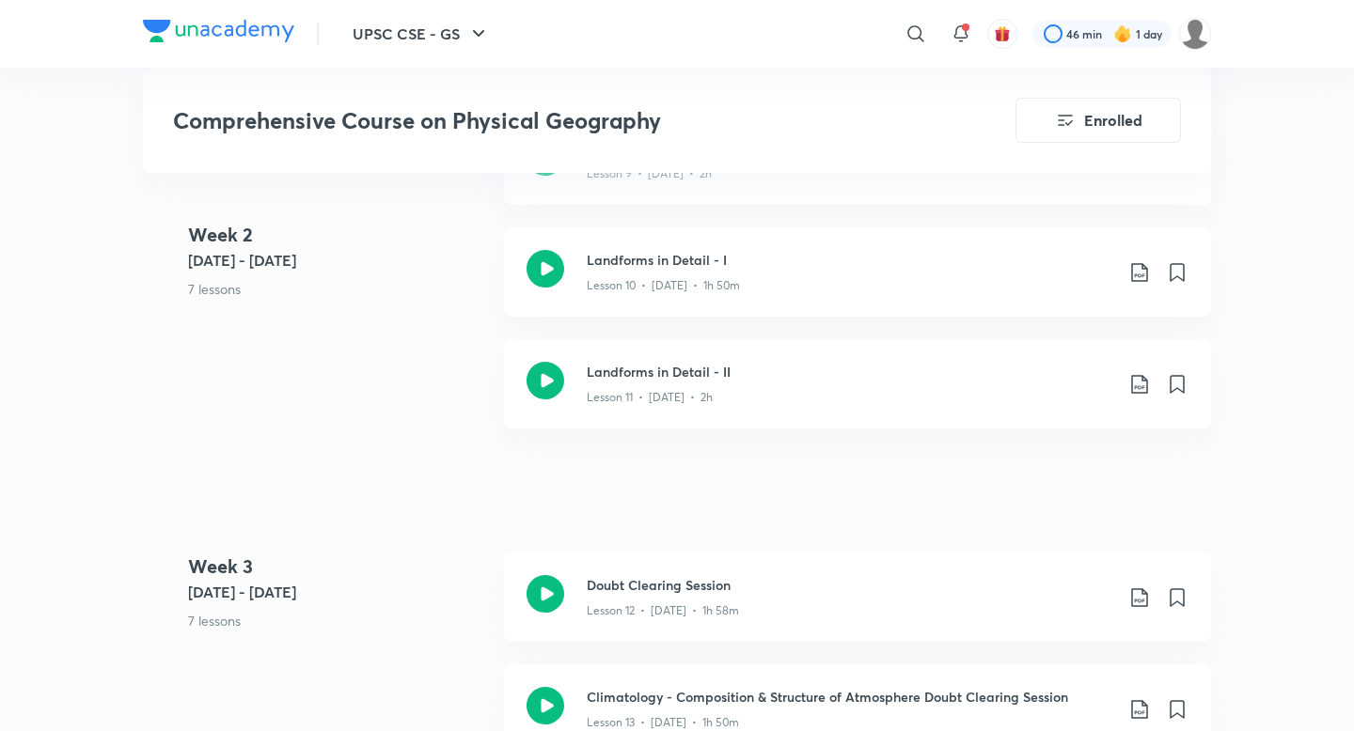
scroll to position [2230, 0]
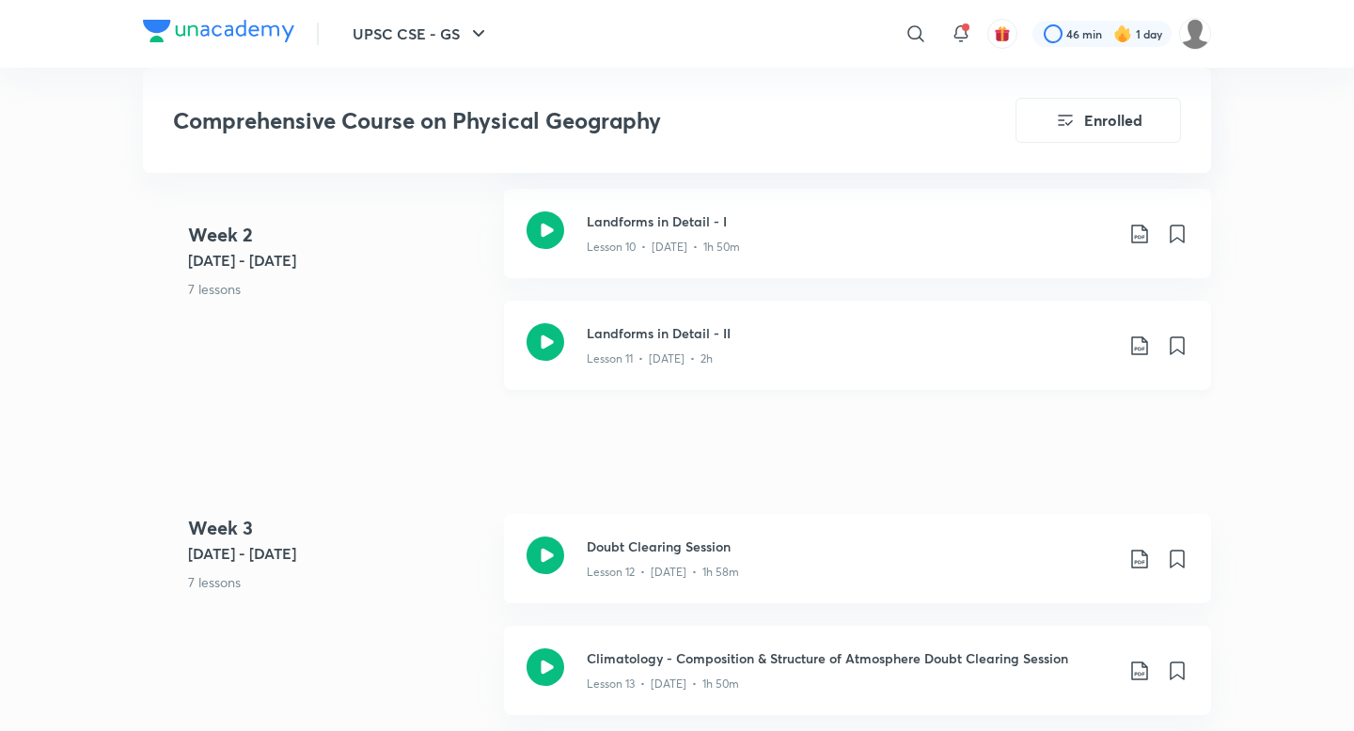
click at [1136, 335] on icon at bounding box center [1139, 346] width 23 height 23
click at [1012, 416] on p "With annotation" at bounding box center [997, 425] width 97 height 20
click at [1140, 335] on icon at bounding box center [1139, 346] width 23 height 23
click at [1042, 452] on p "Without annotation" at bounding box center [1007, 459] width 117 height 20
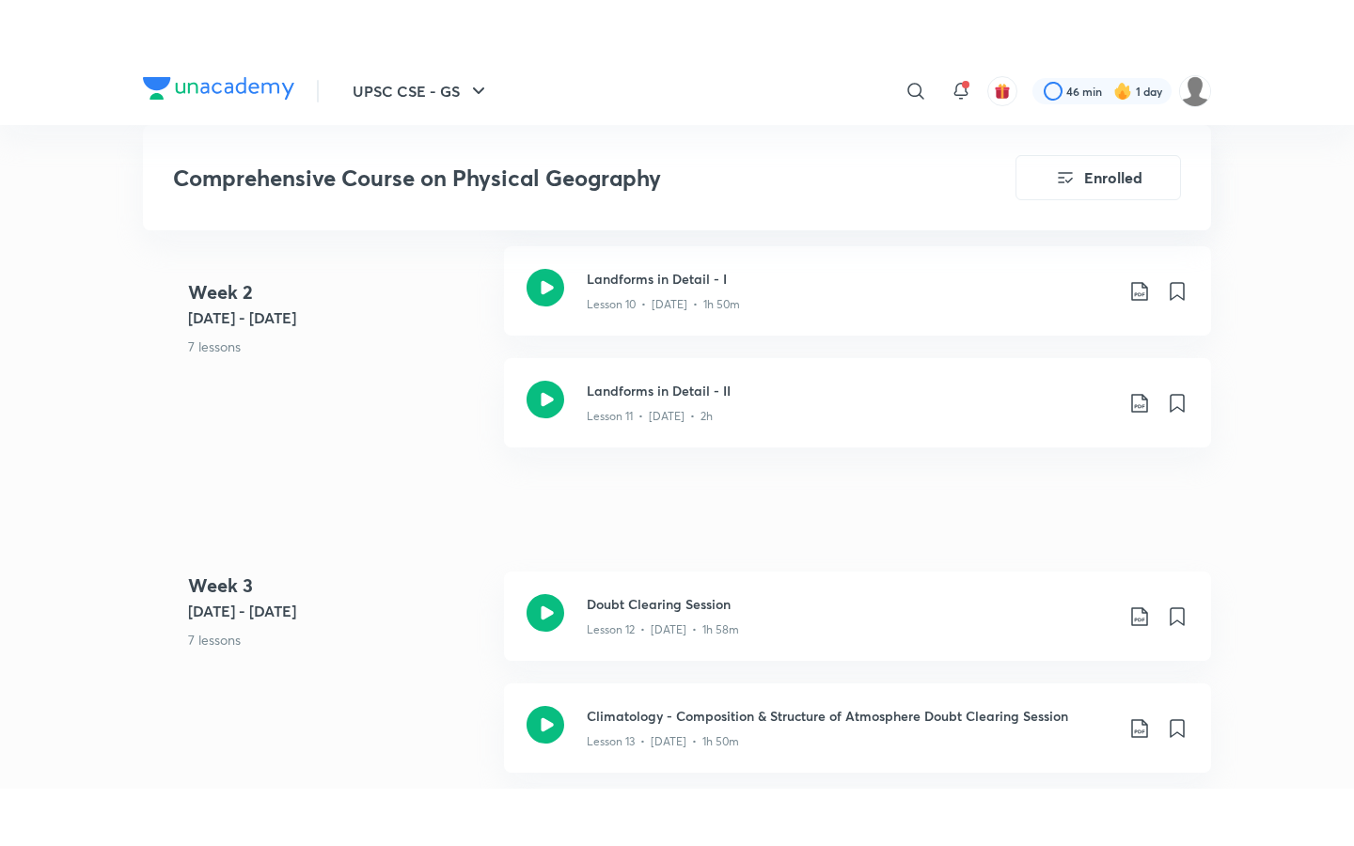
scroll to position [2388, 0]
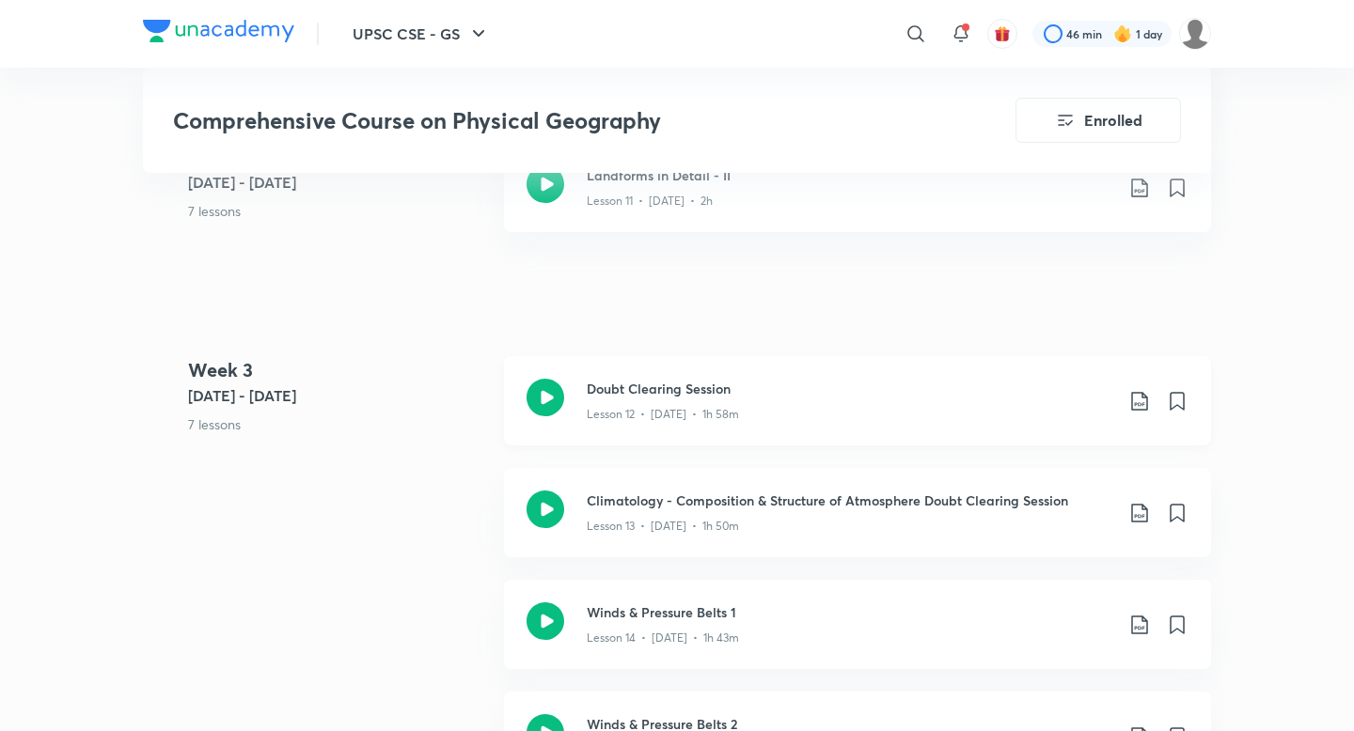
click at [679, 406] on p "Lesson 12 • [DATE] • 1h 58m" at bounding box center [663, 414] width 152 height 17
